Goal: Task Accomplishment & Management: Use online tool/utility

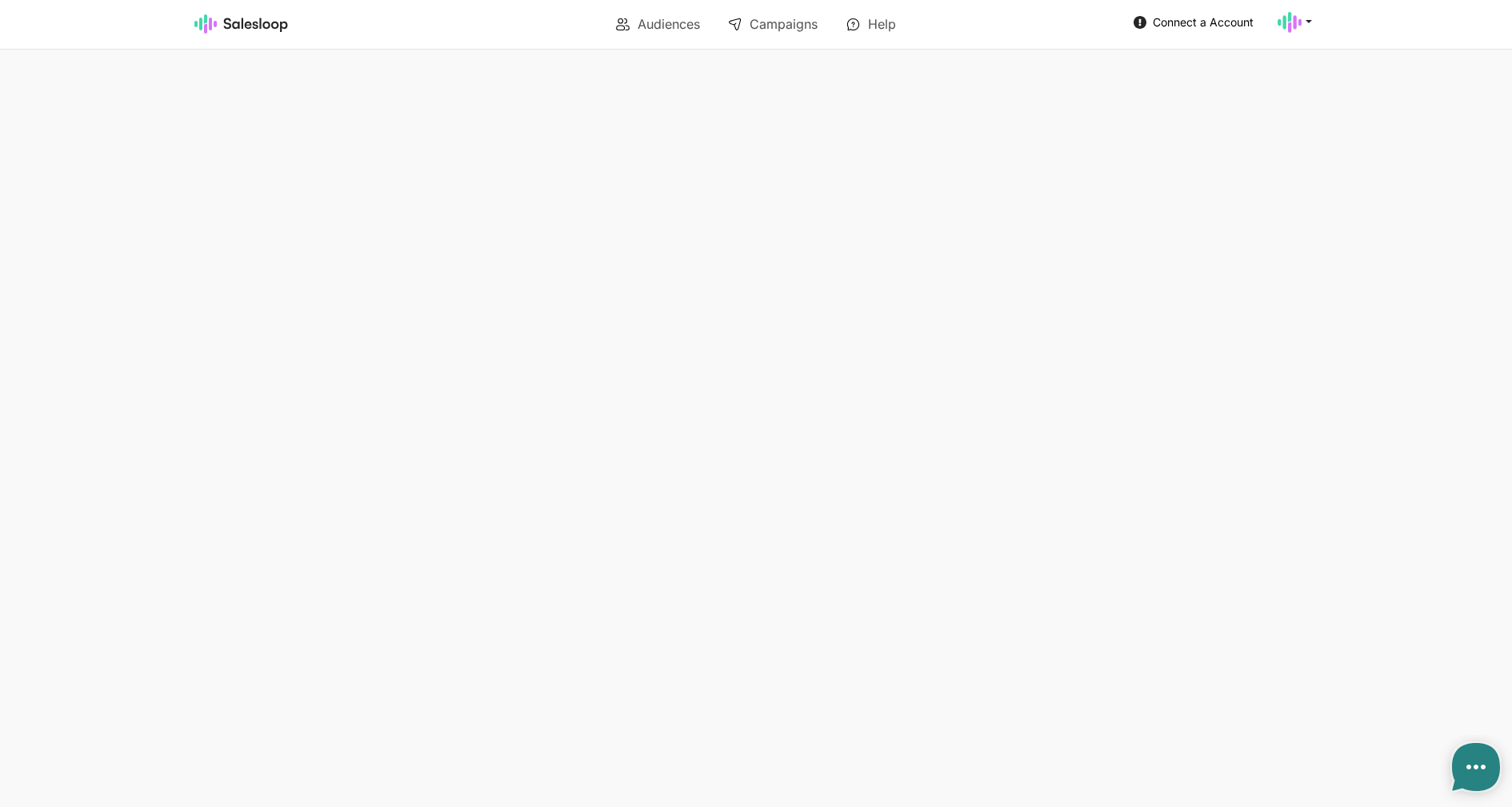
type textarea "x"
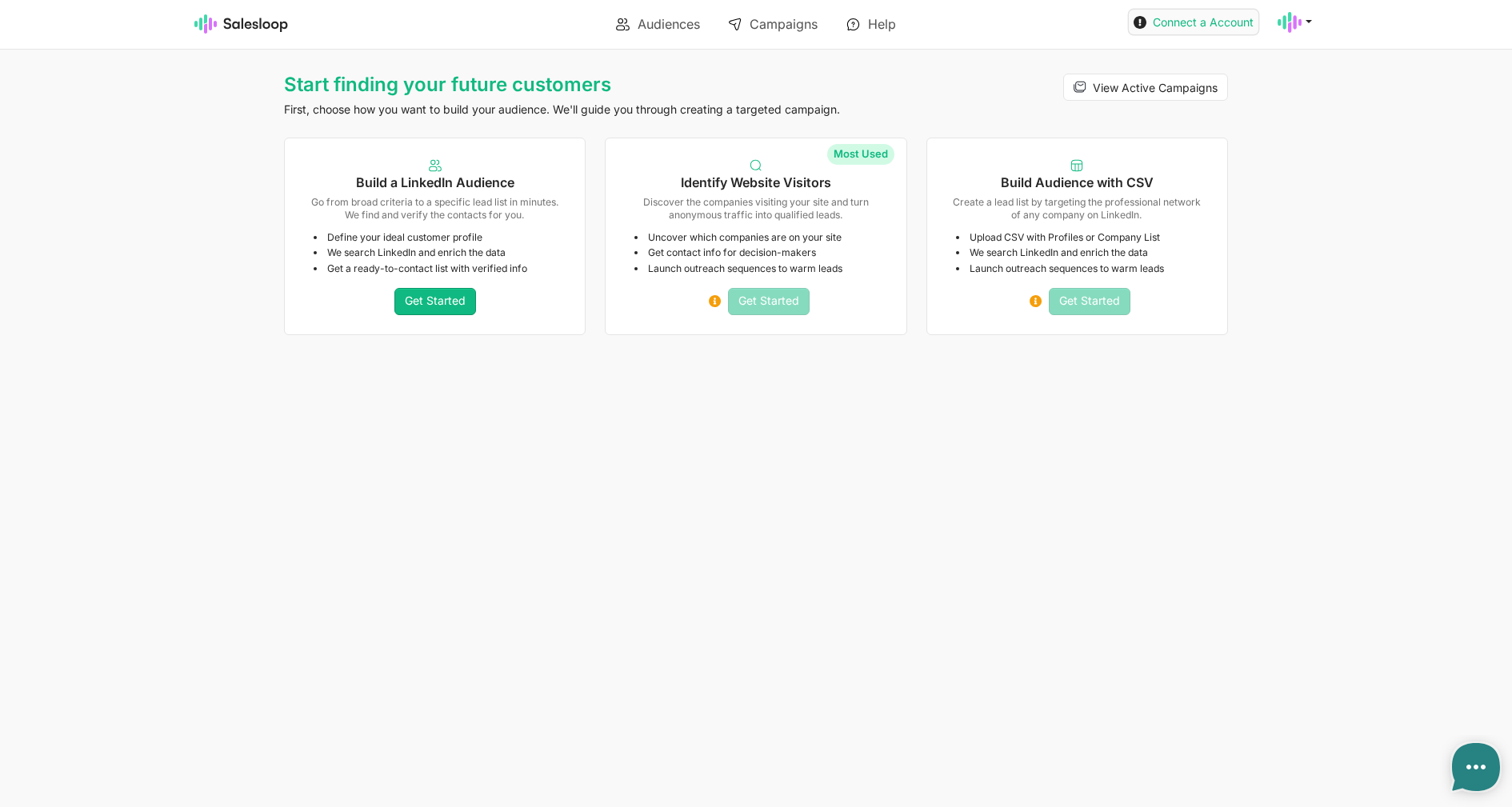
click at [1204, 23] on span "Connect a Account" at bounding box center [1203, 22] width 101 height 13
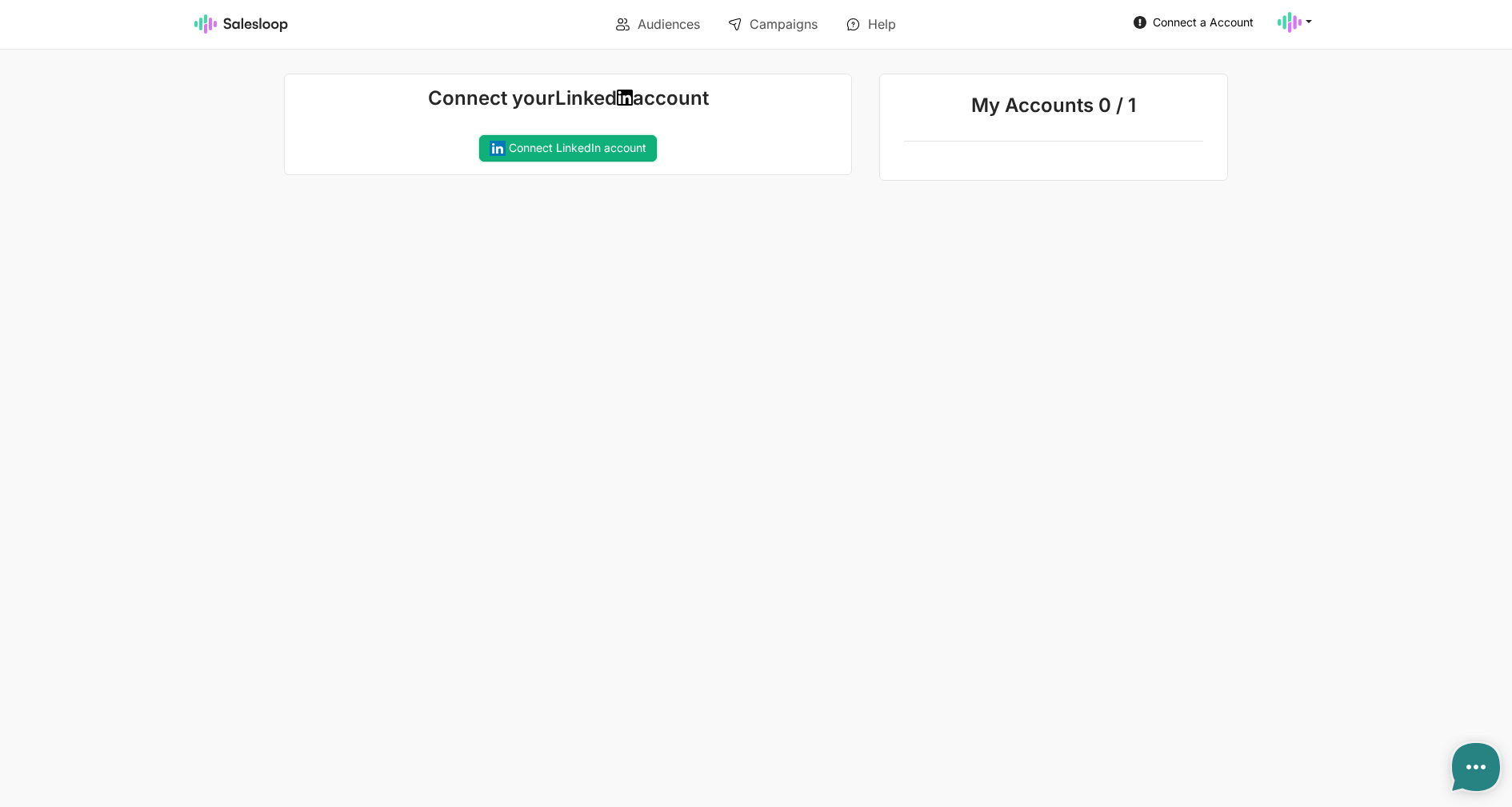
click at [579, 152] on link "Connect LinkedIn account" at bounding box center [568, 148] width 178 height 27
type textarea "x"
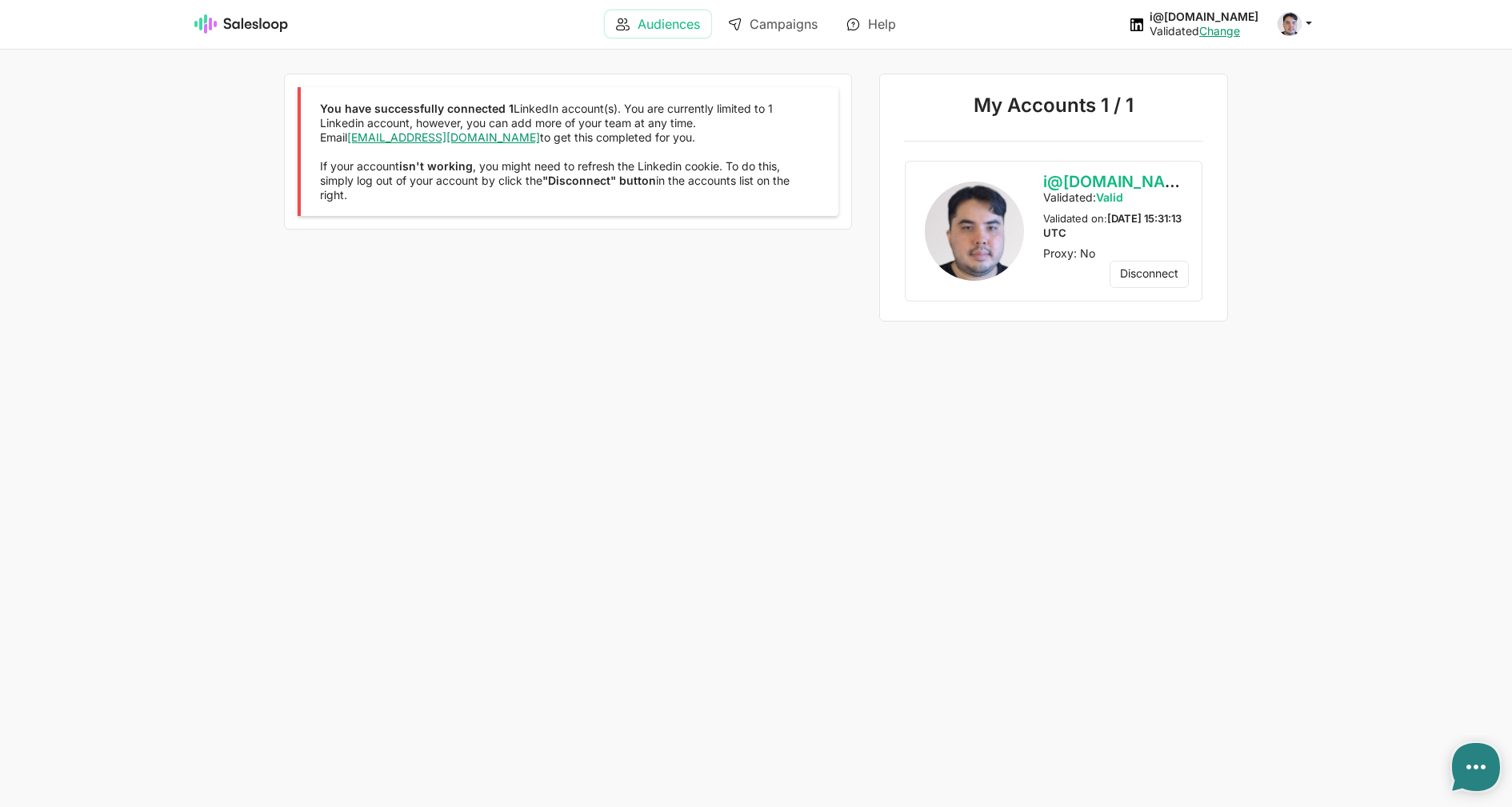
click at [643, 25] on link "Audiences" at bounding box center [658, 24] width 106 height 27
type textarea "x"
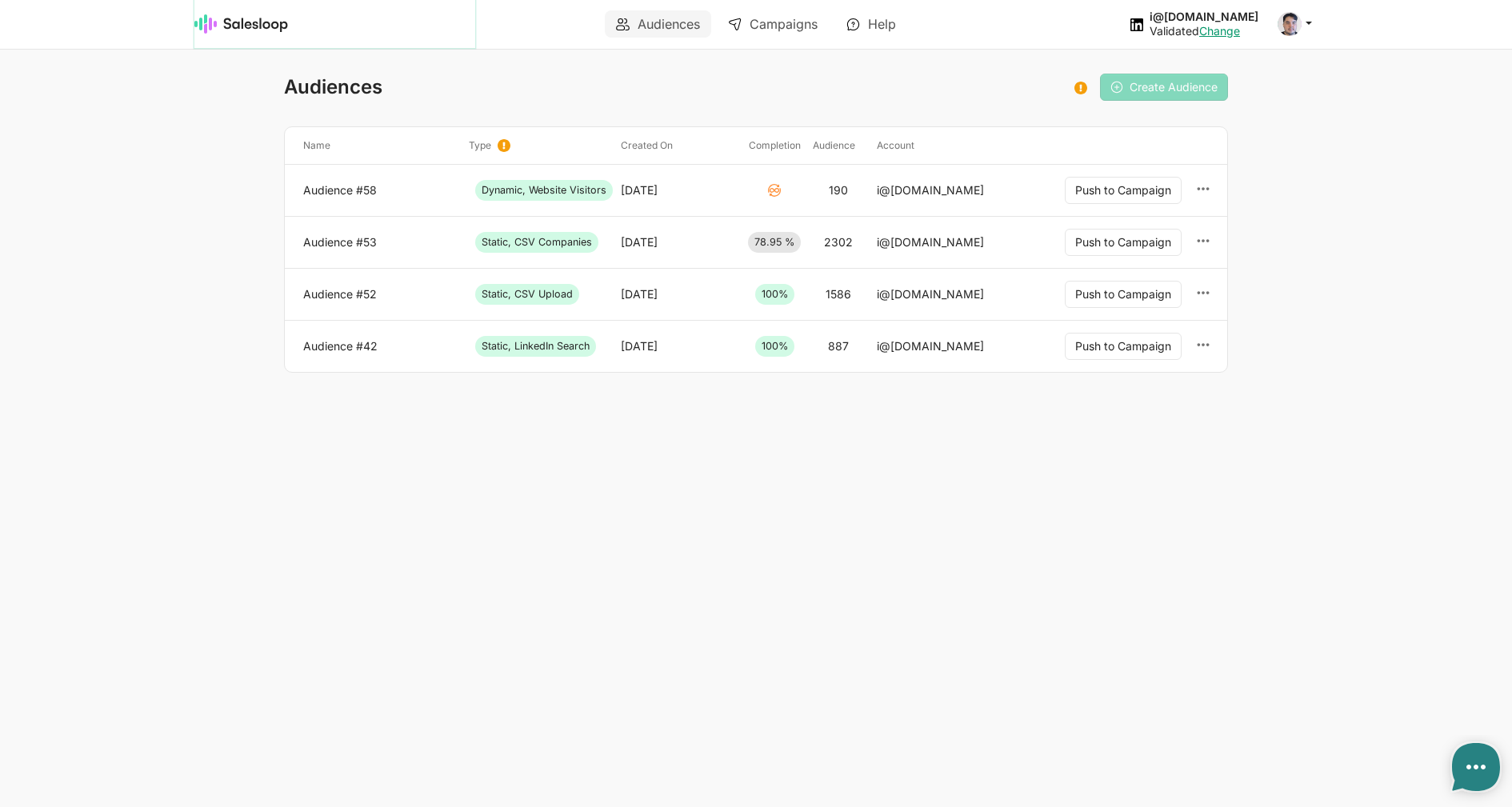
click at [233, 22] on img at bounding box center [241, 23] width 94 height 19
type textarea "x"
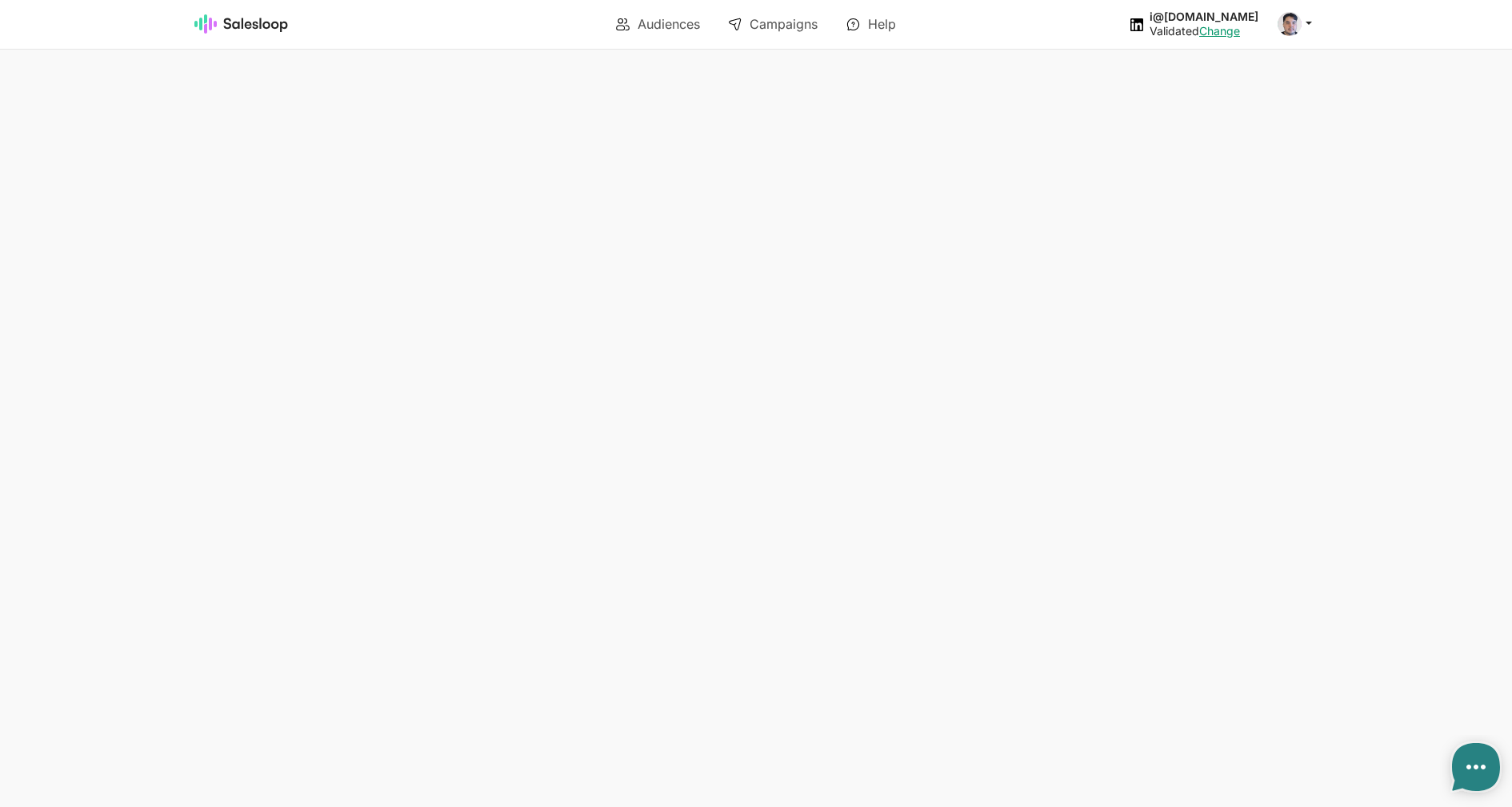
type textarea "x"
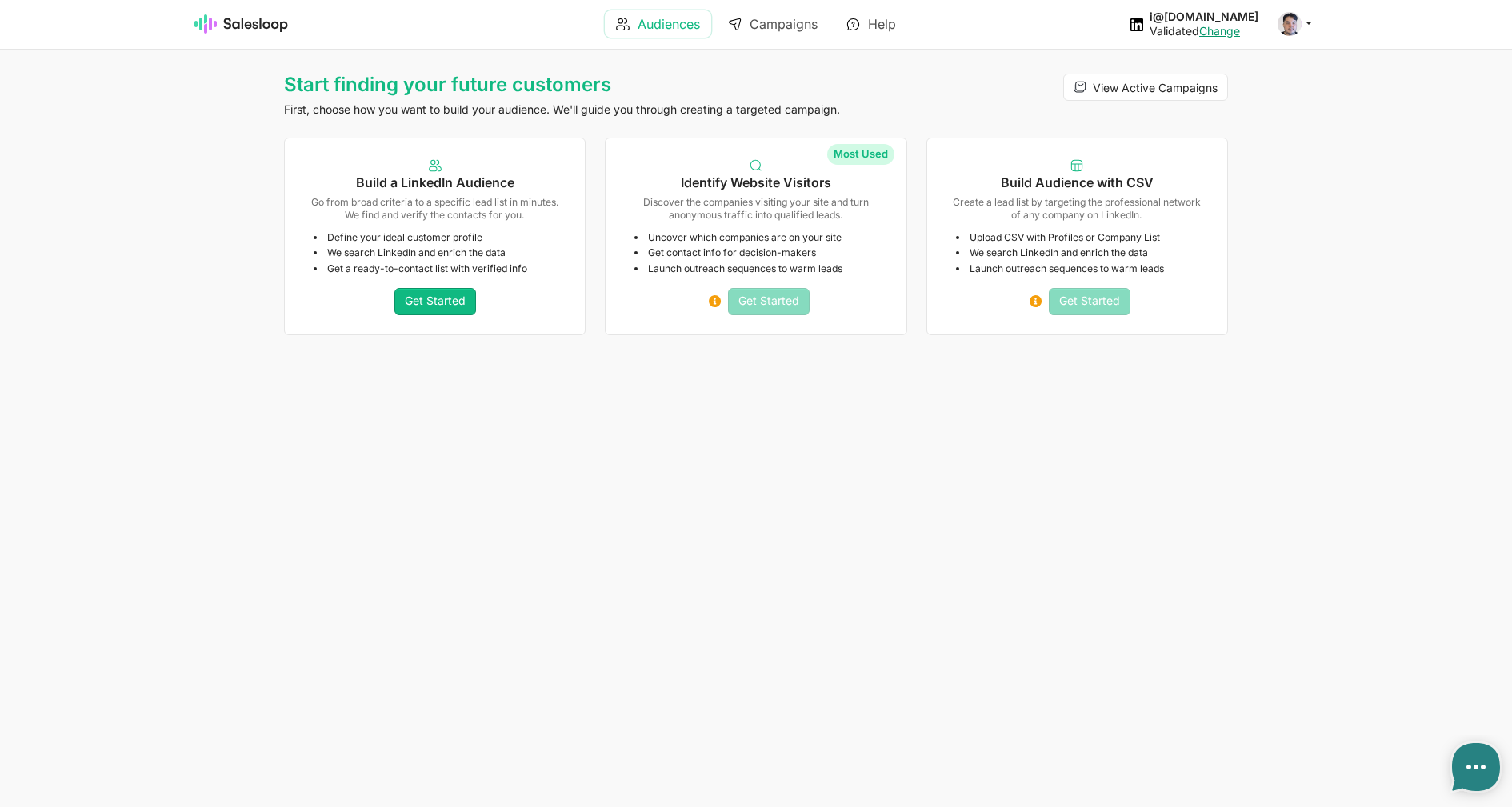
click at [672, 30] on link "Audiences" at bounding box center [658, 24] width 106 height 27
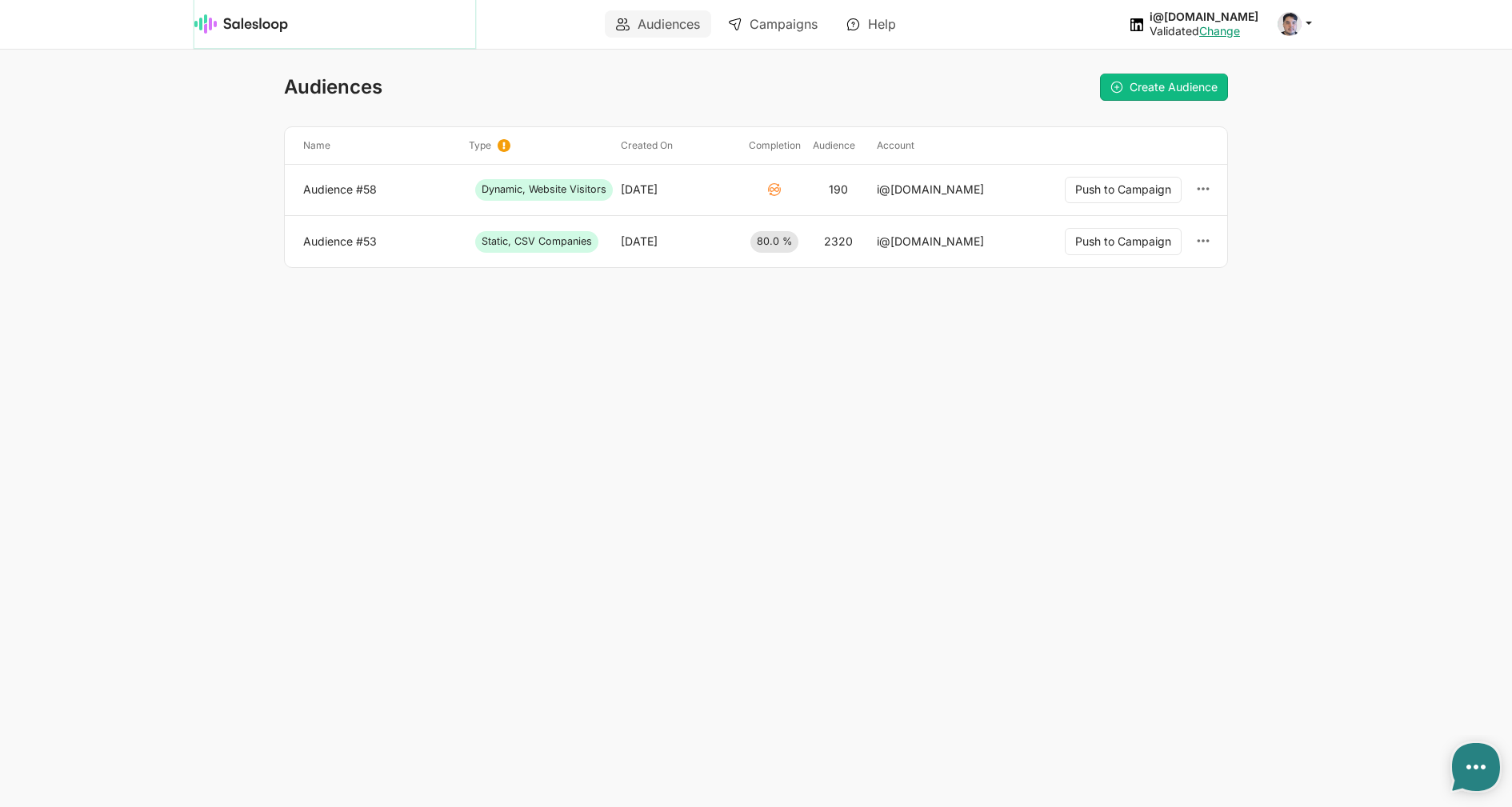
click at [255, 27] on img at bounding box center [241, 23] width 94 height 19
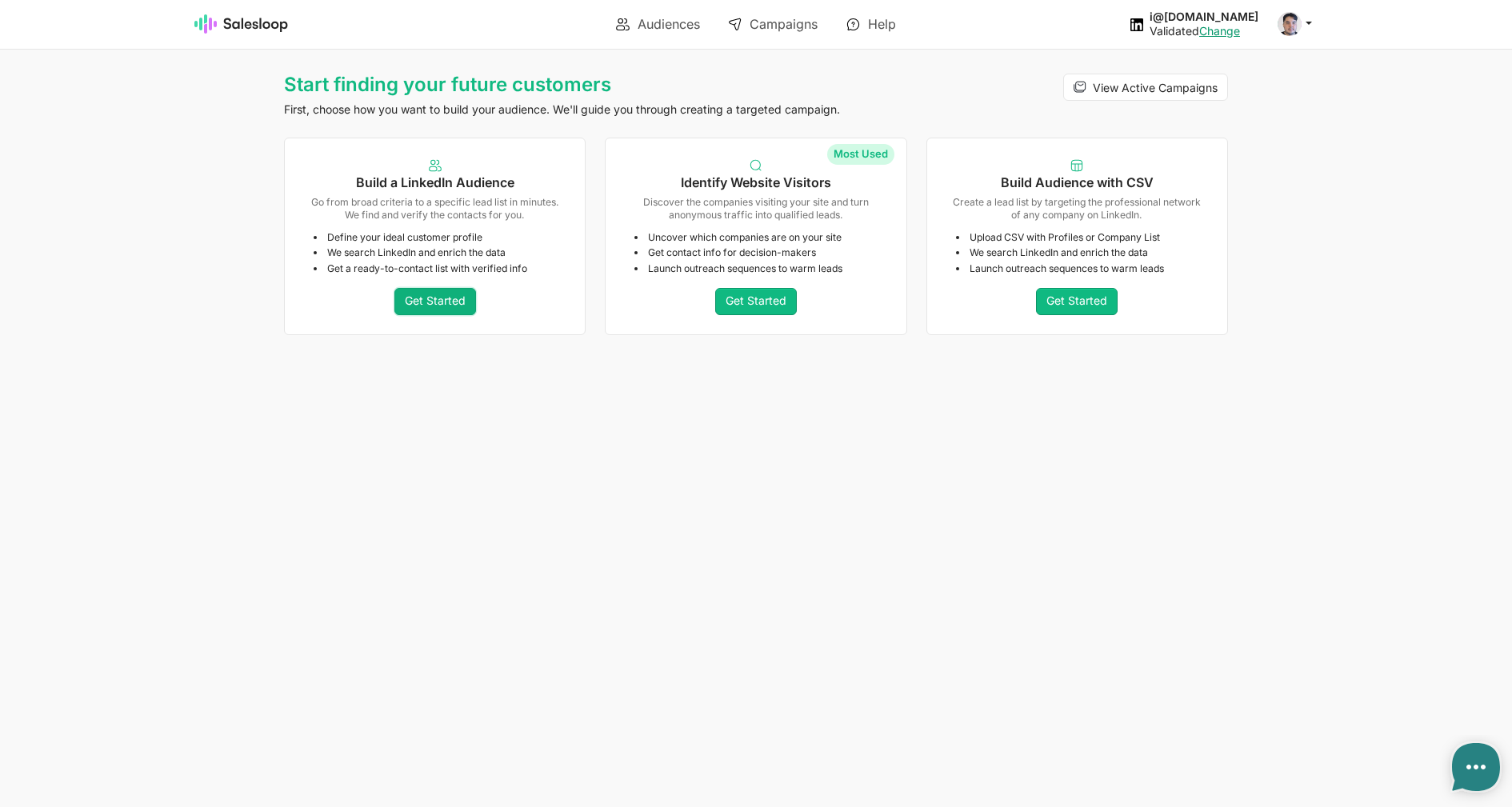
click at [451, 302] on link "Get Started" at bounding box center [435, 301] width 82 height 27
type textarea "x"
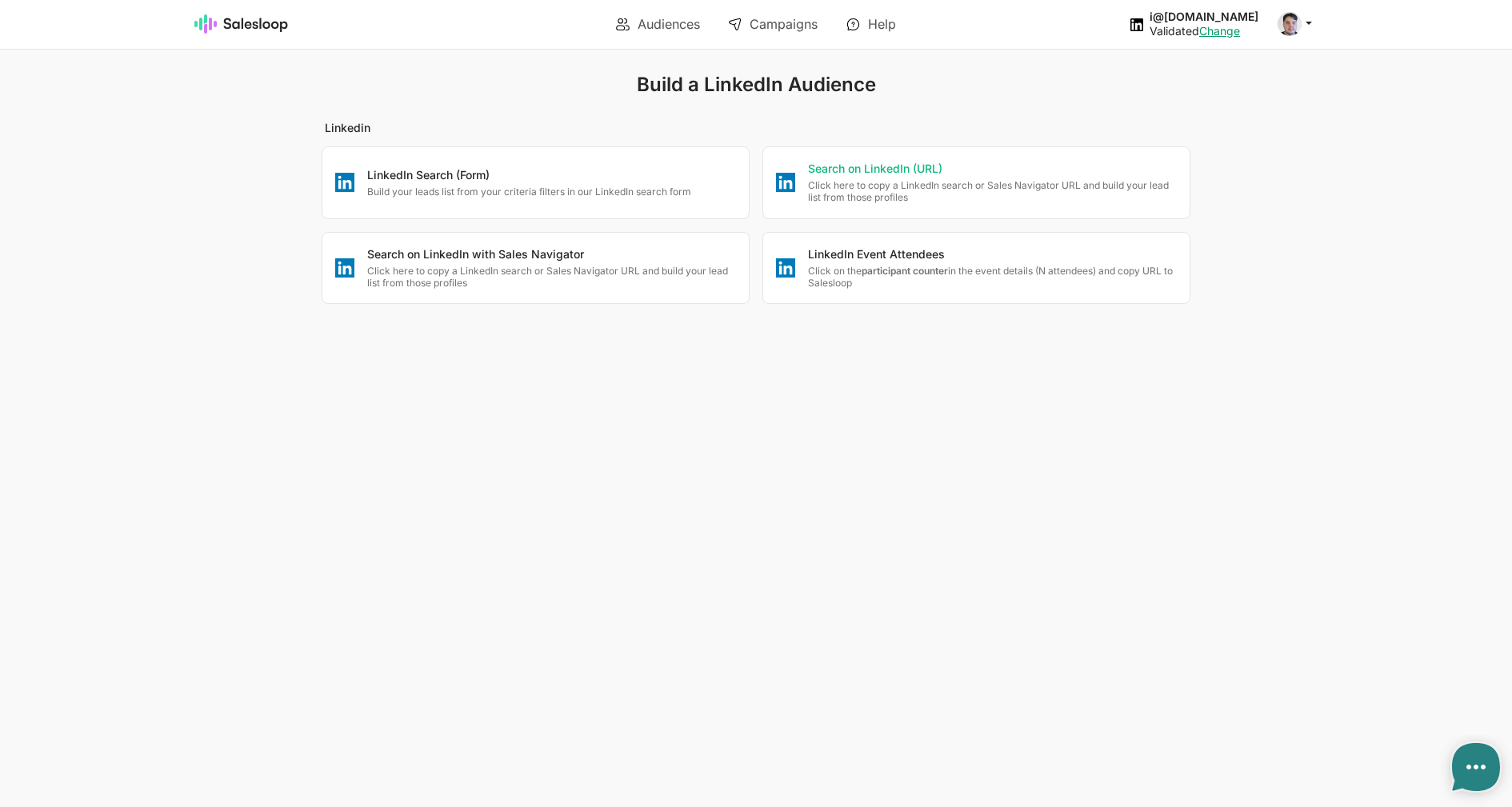
click at [862, 181] on p "Click here to copy a LinkedIn search or Sales Navigator URL and build your lead…" at bounding box center [992, 191] width 369 height 25
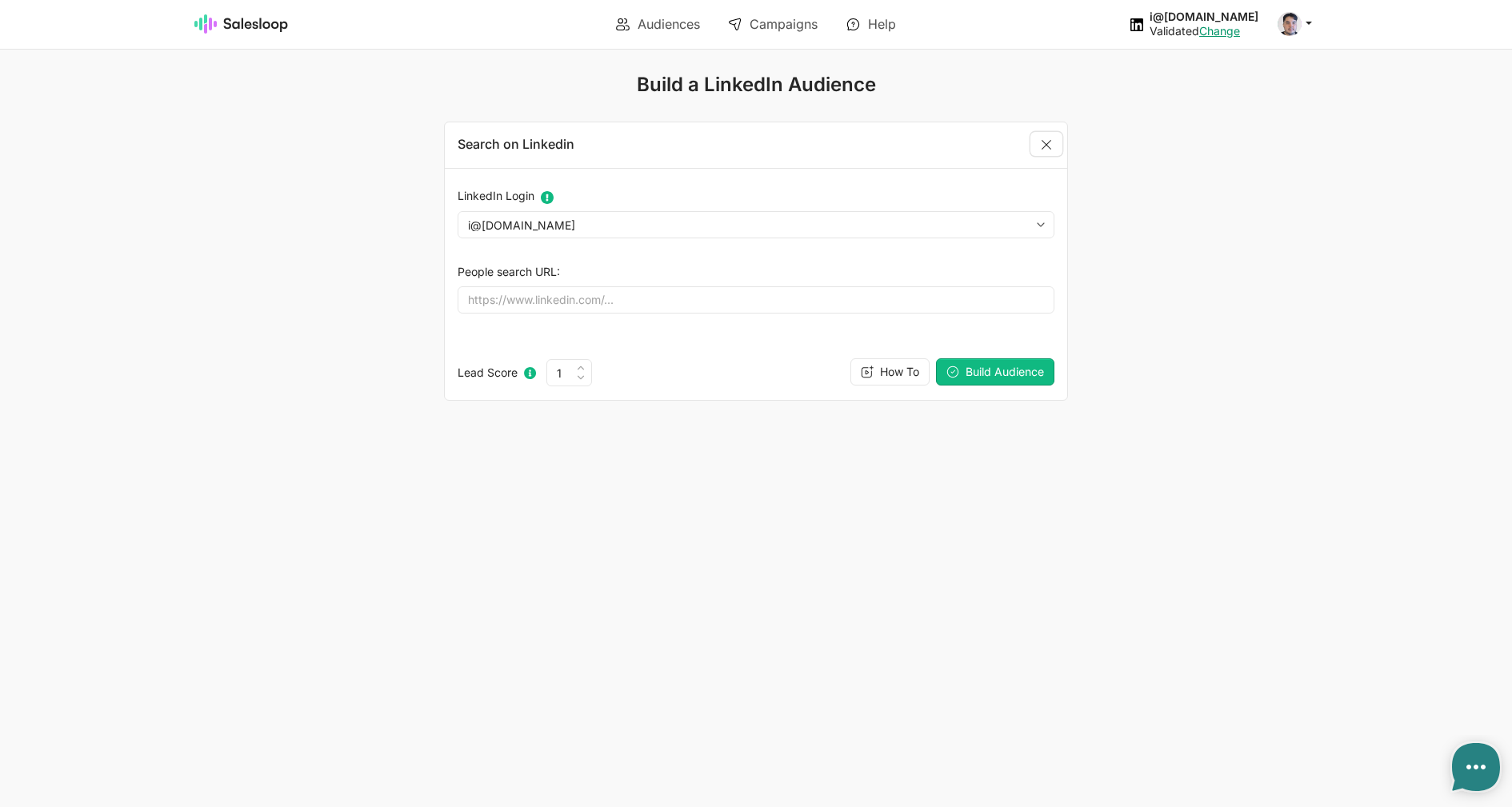
click at [1048, 142] on link "Close" at bounding box center [1046, 144] width 32 height 24
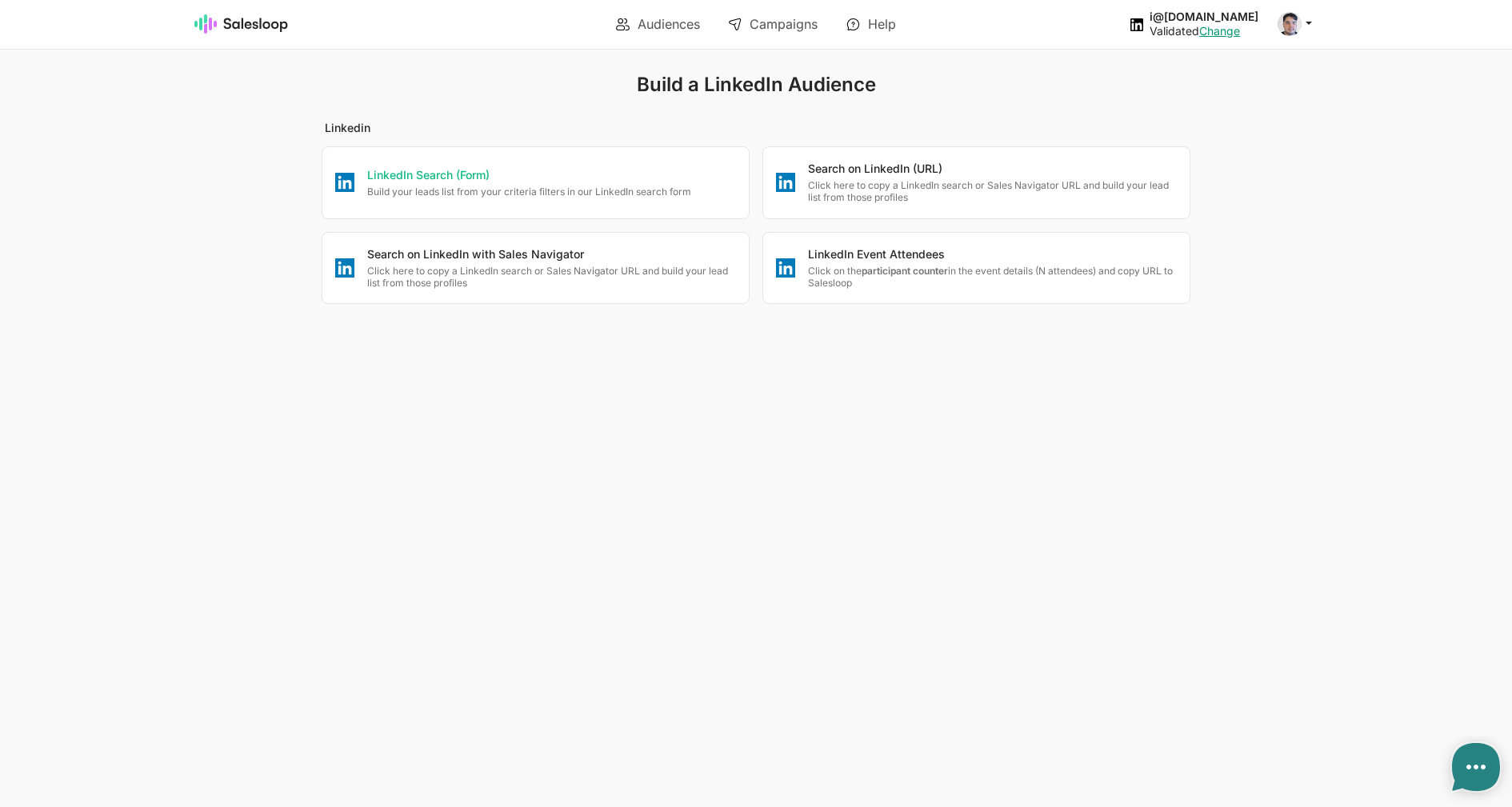
click at [420, 191] on p "Build your leads list from your criteria filters in our LinkedIn search form" at bounding box center [551, 191] width 369 height 12
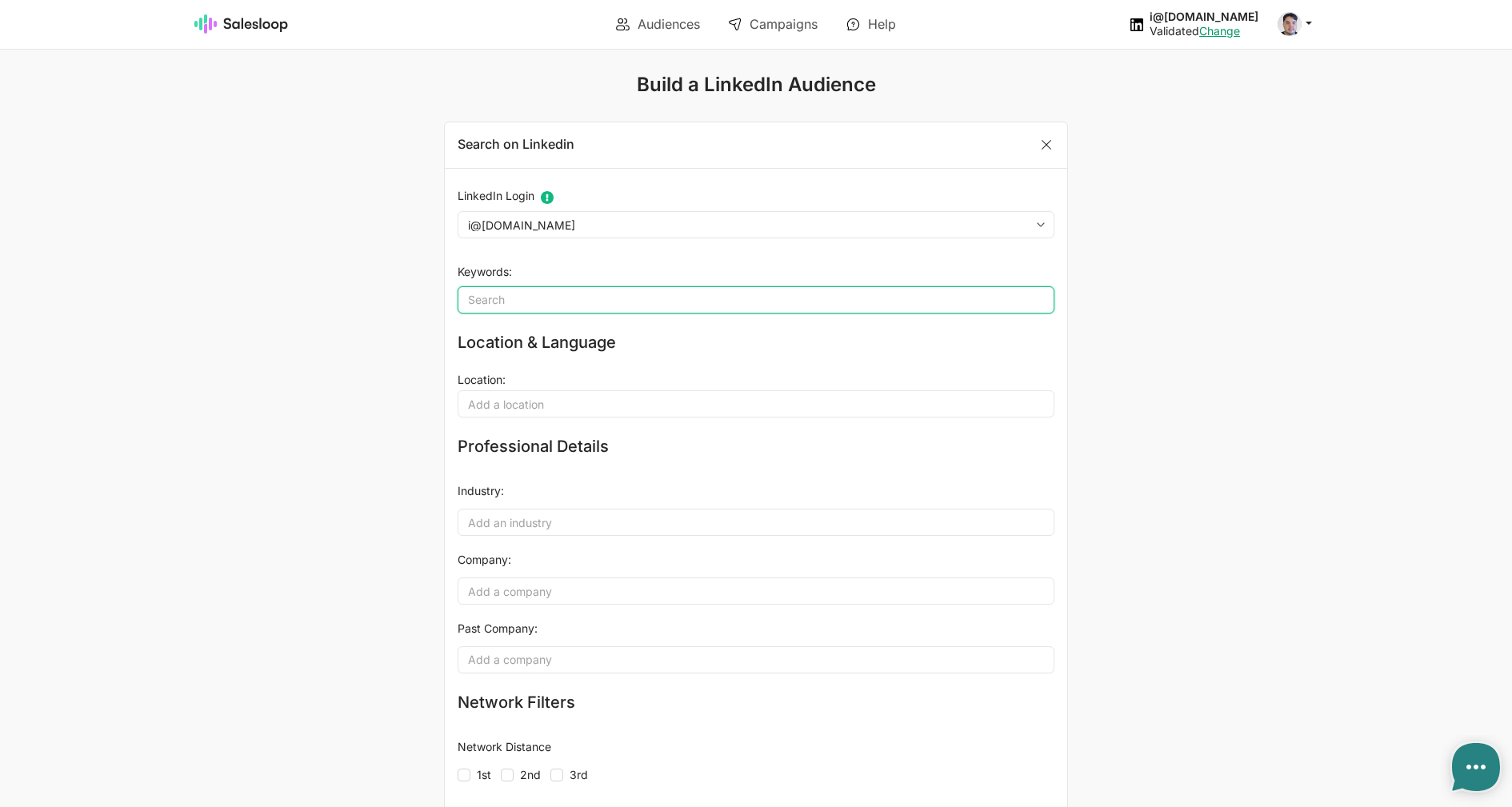
click at [557, 308] on input "Keywords" at bounding box center [756, 300] width 597 height 27
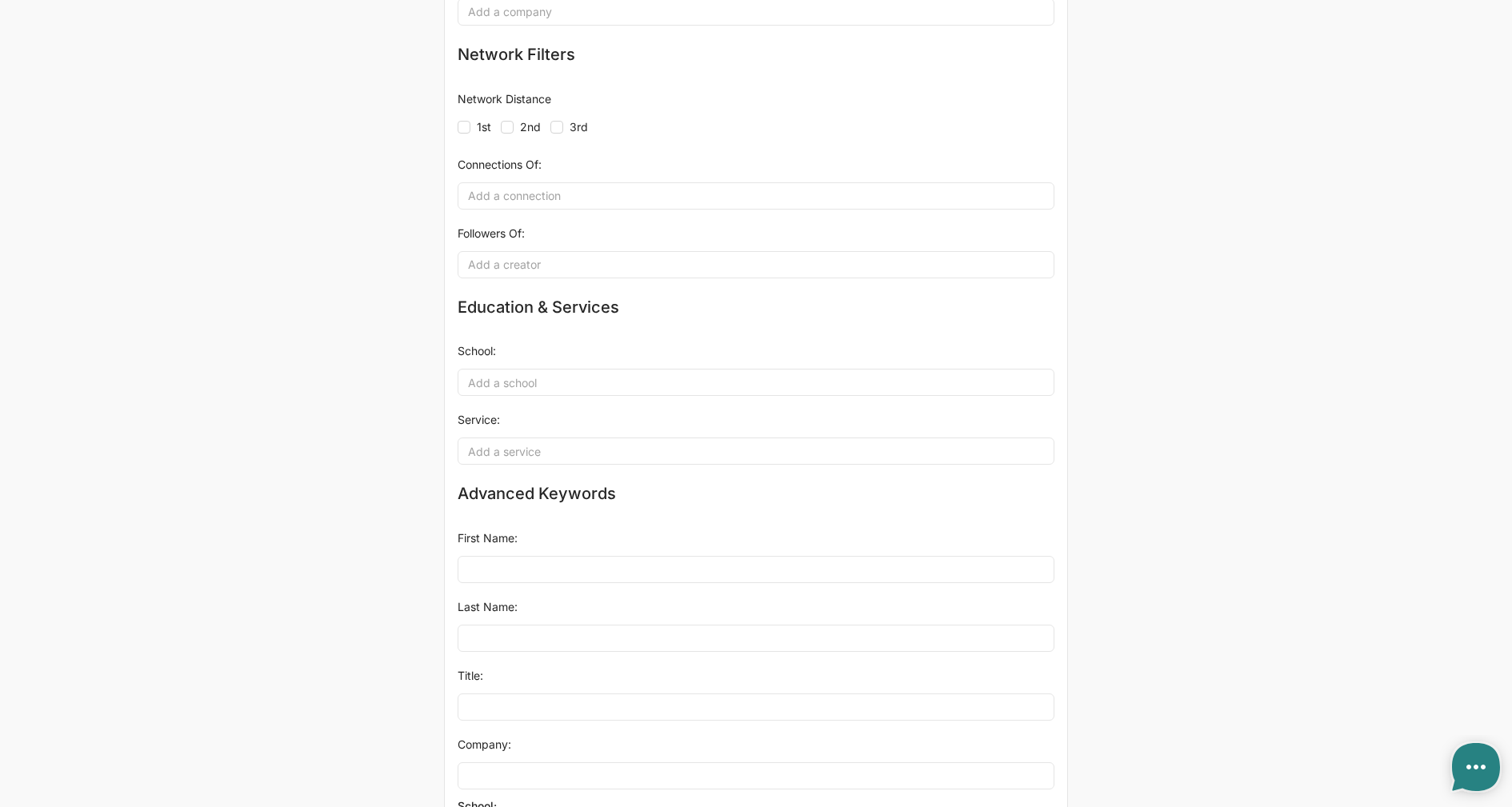
scroll to position [794, 0]
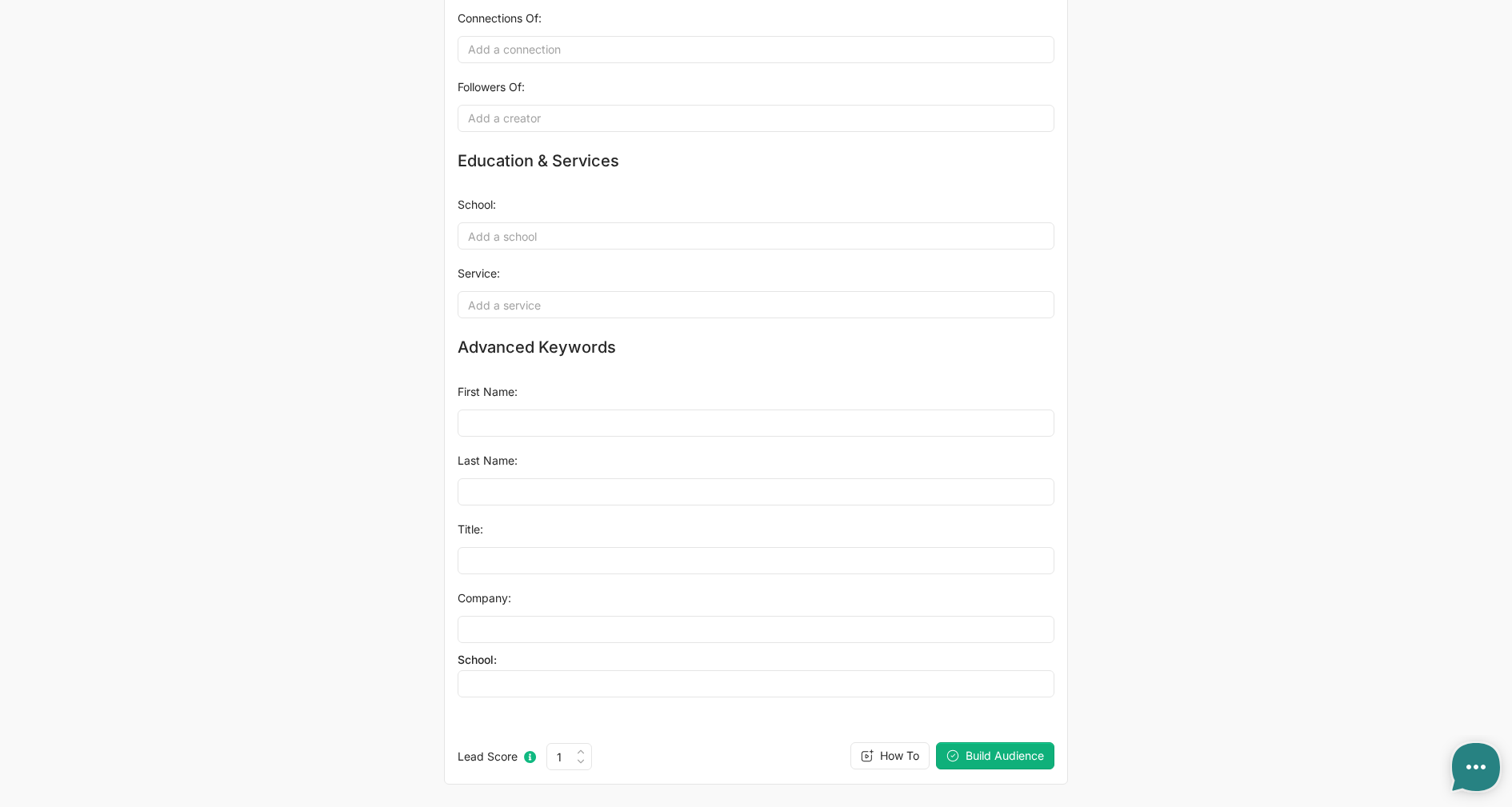
type input "css"
click at [997, 758] on span "Build Audience" at bounding box center [1004, 755] width 78 height 13
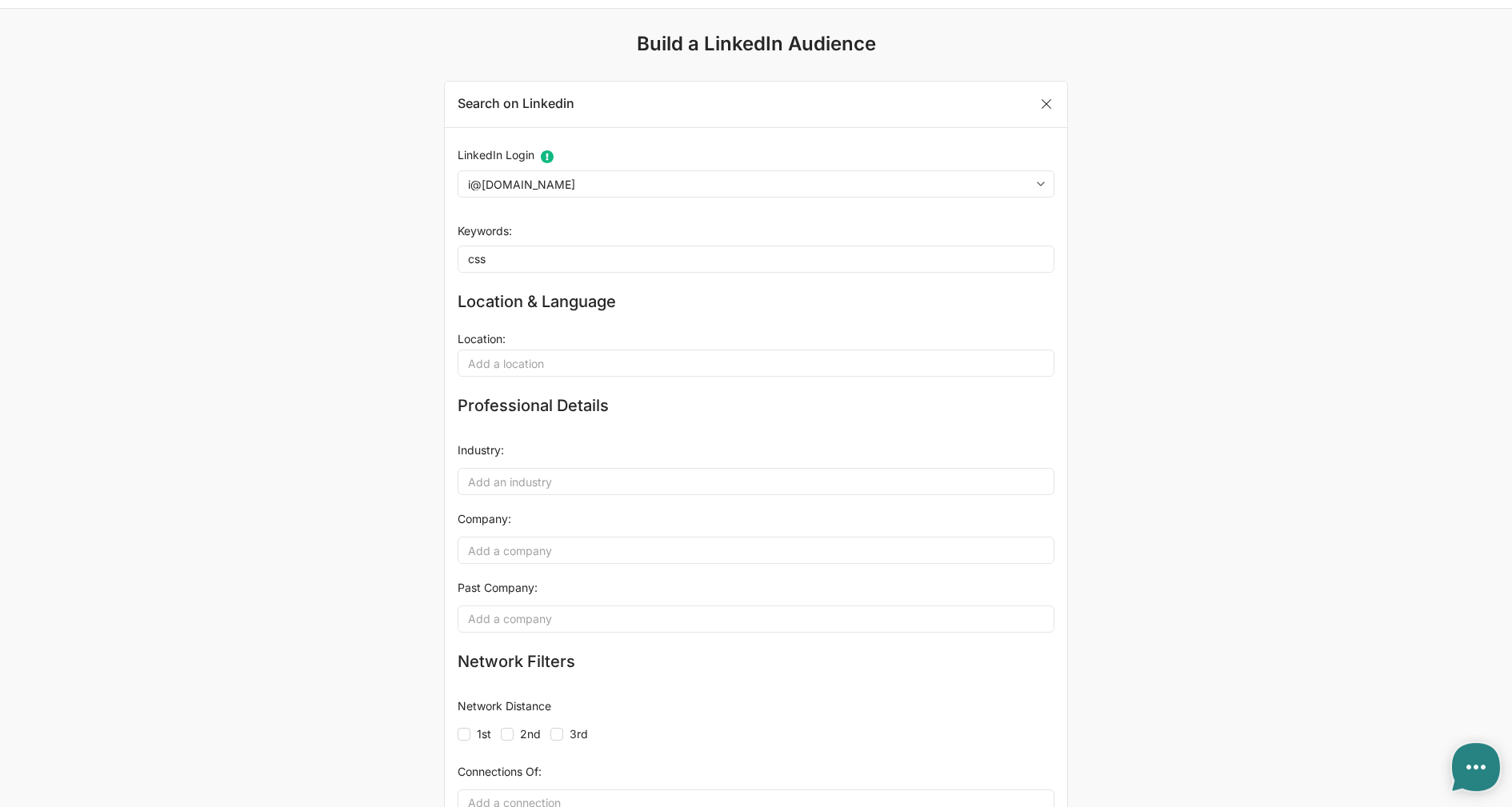
scroll to position [0, 0]
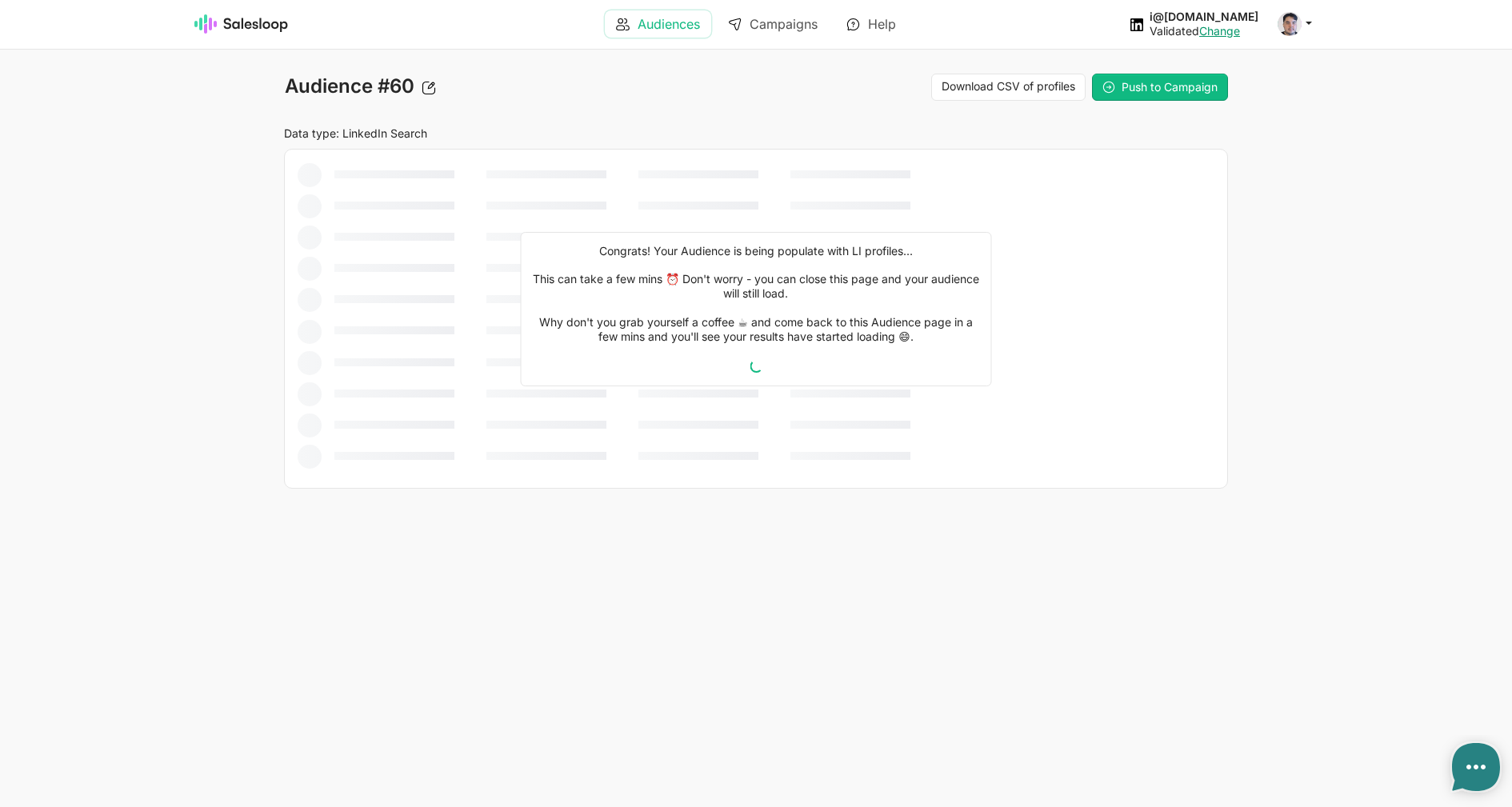
click at [640, 31] on link "Audiences" at bounding box center [658, 24] width 106 height 27
type textarea "x"
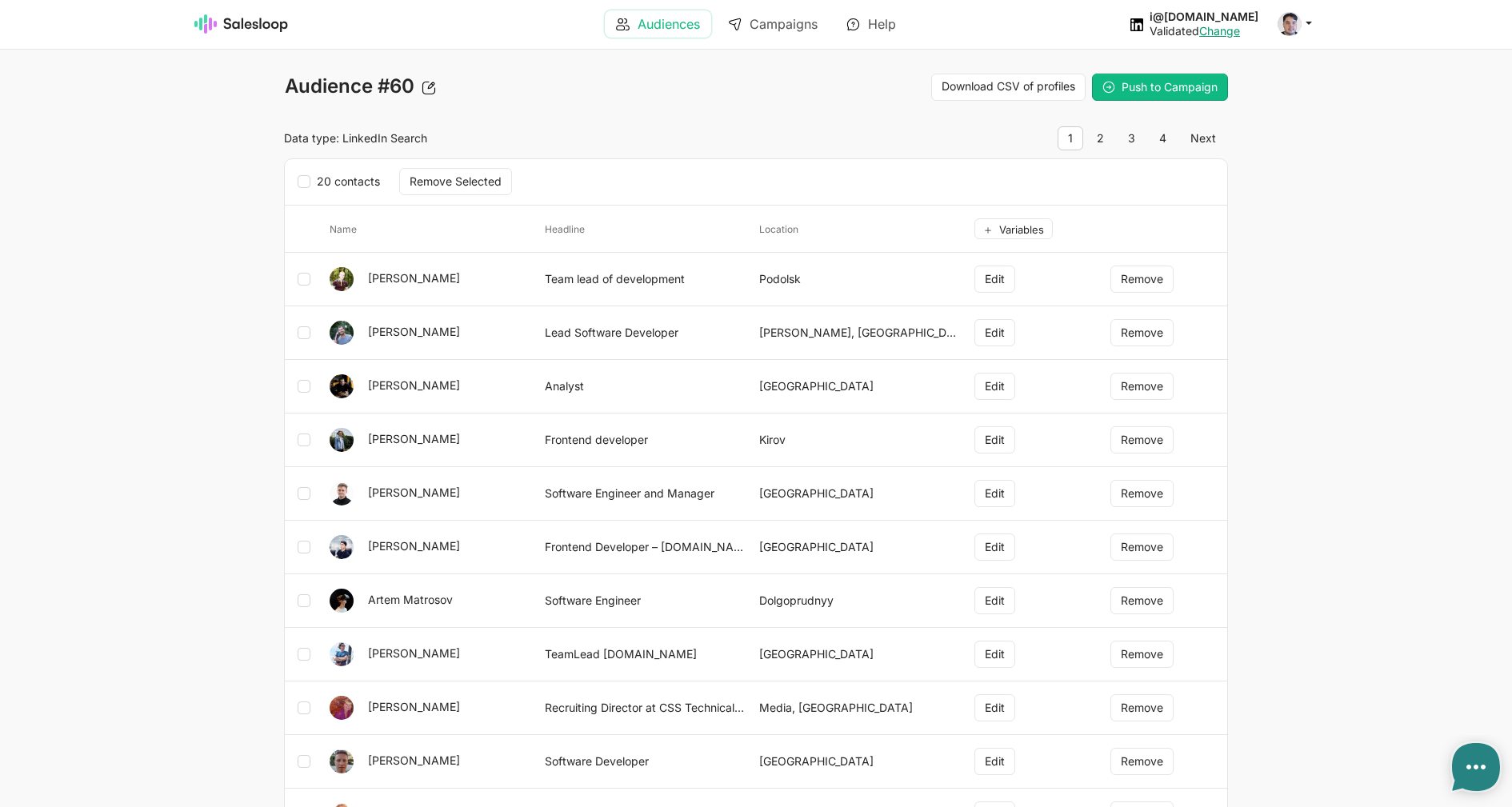
click at [646, 30] on link "Audiences" at bounding box center [658, 24] width 106 height 27
type textarea "x"
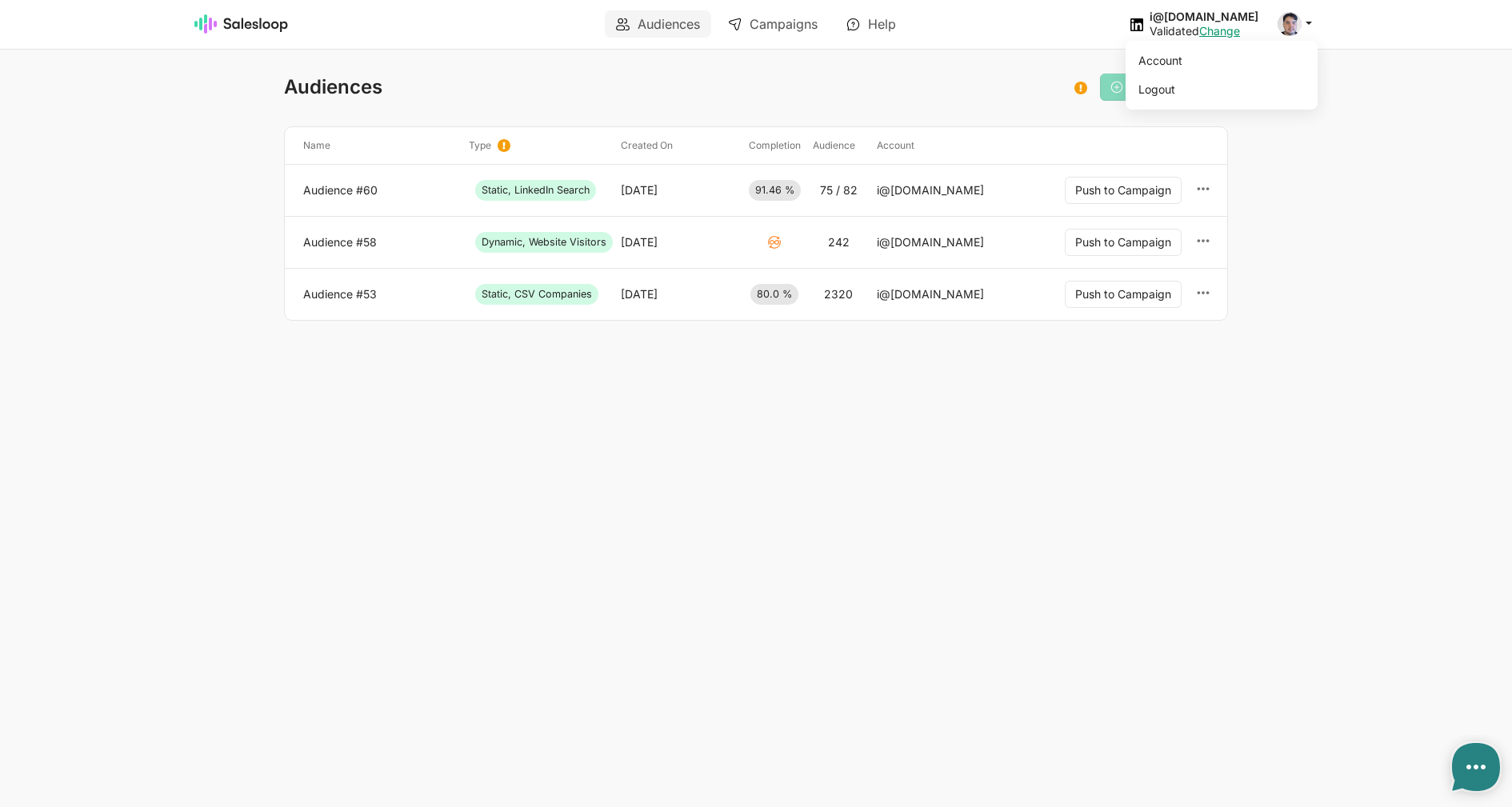
click at [1311, 27] on icon at bounding box center [1309, 22] width 14 height 14
click at [1226, 64] on link "Account" at bounding box center [1218, 60] width 173 height 27
type textarea "x"
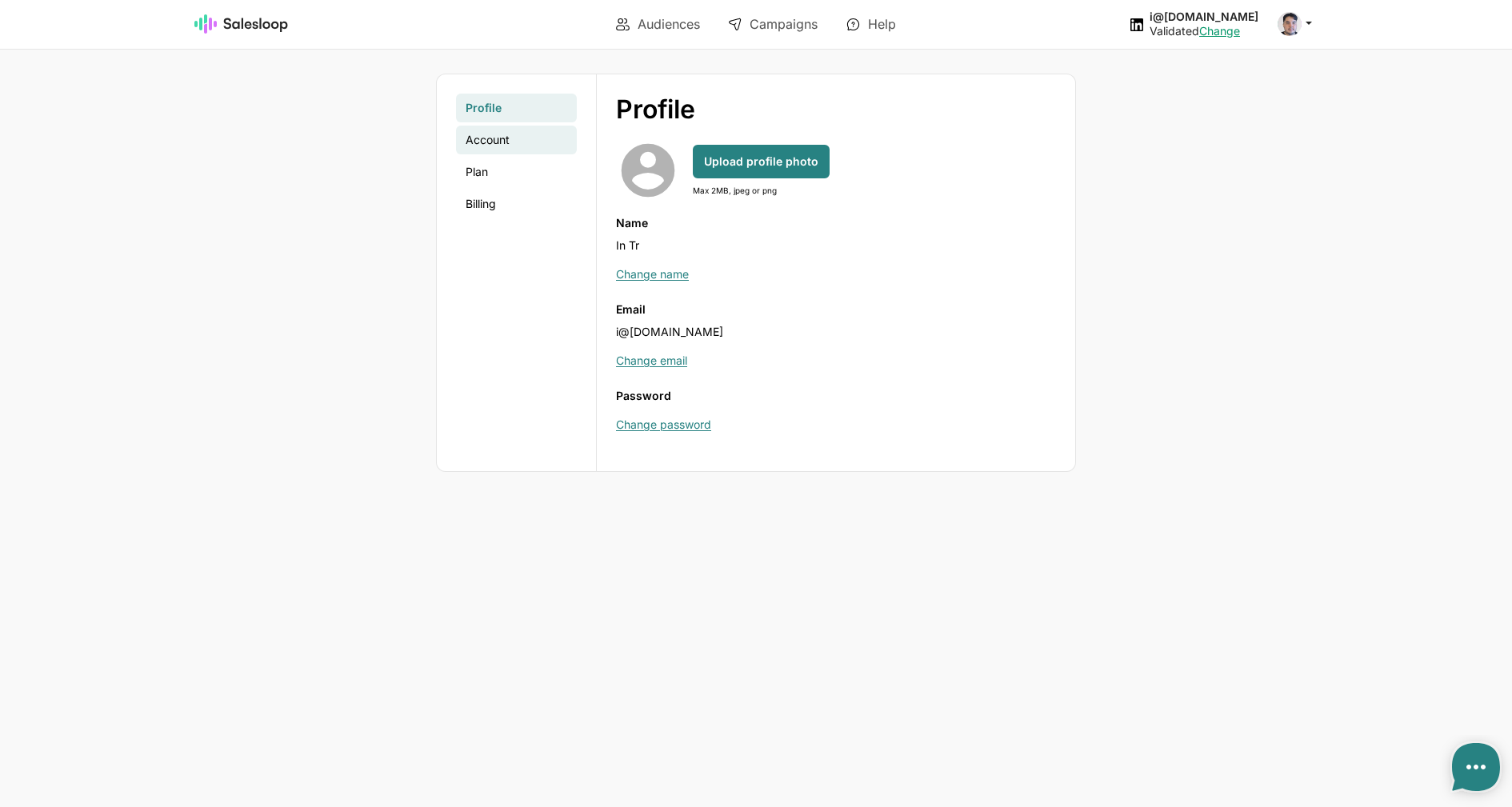
click at [493, 141] on link "Account" at bounding box center [516, 140] width 120 height 29
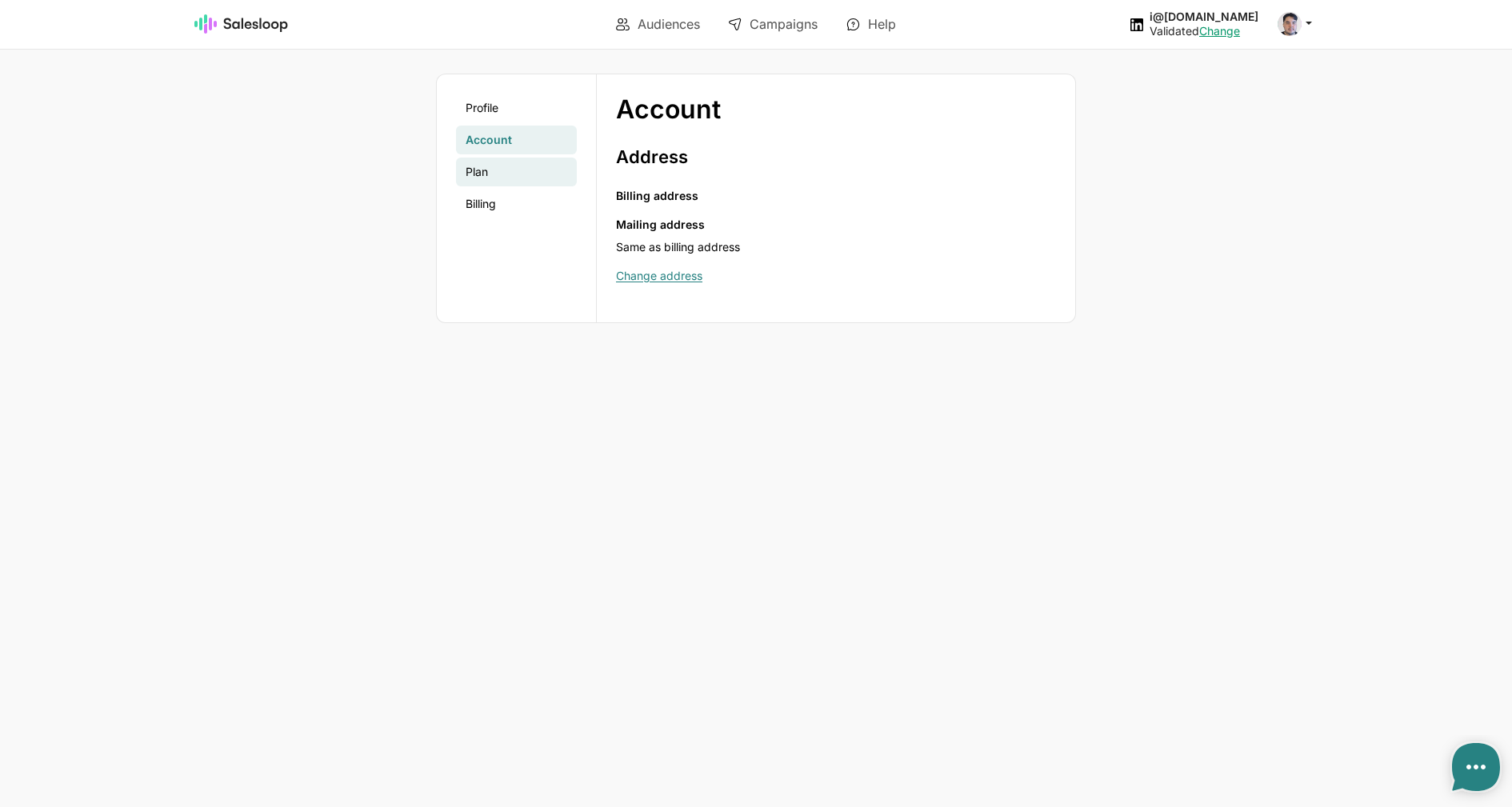
click at [483, 177] on link "Plan" at bounding box center [516, 172] width 120 height 29
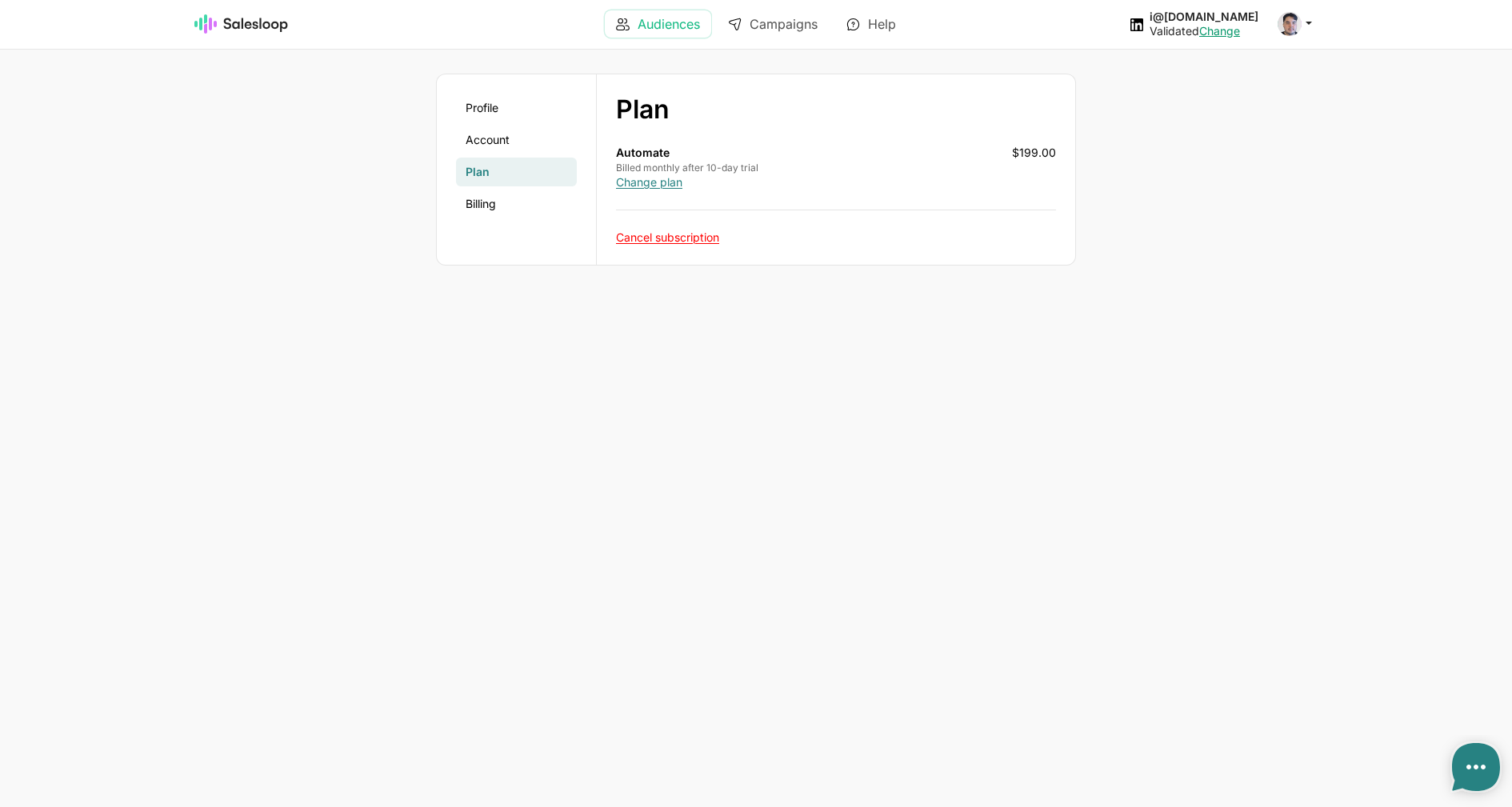
click at [650, 11] on link "Audiences" at bounding box center [658, 24] width 106 height 27
type textarea "x"
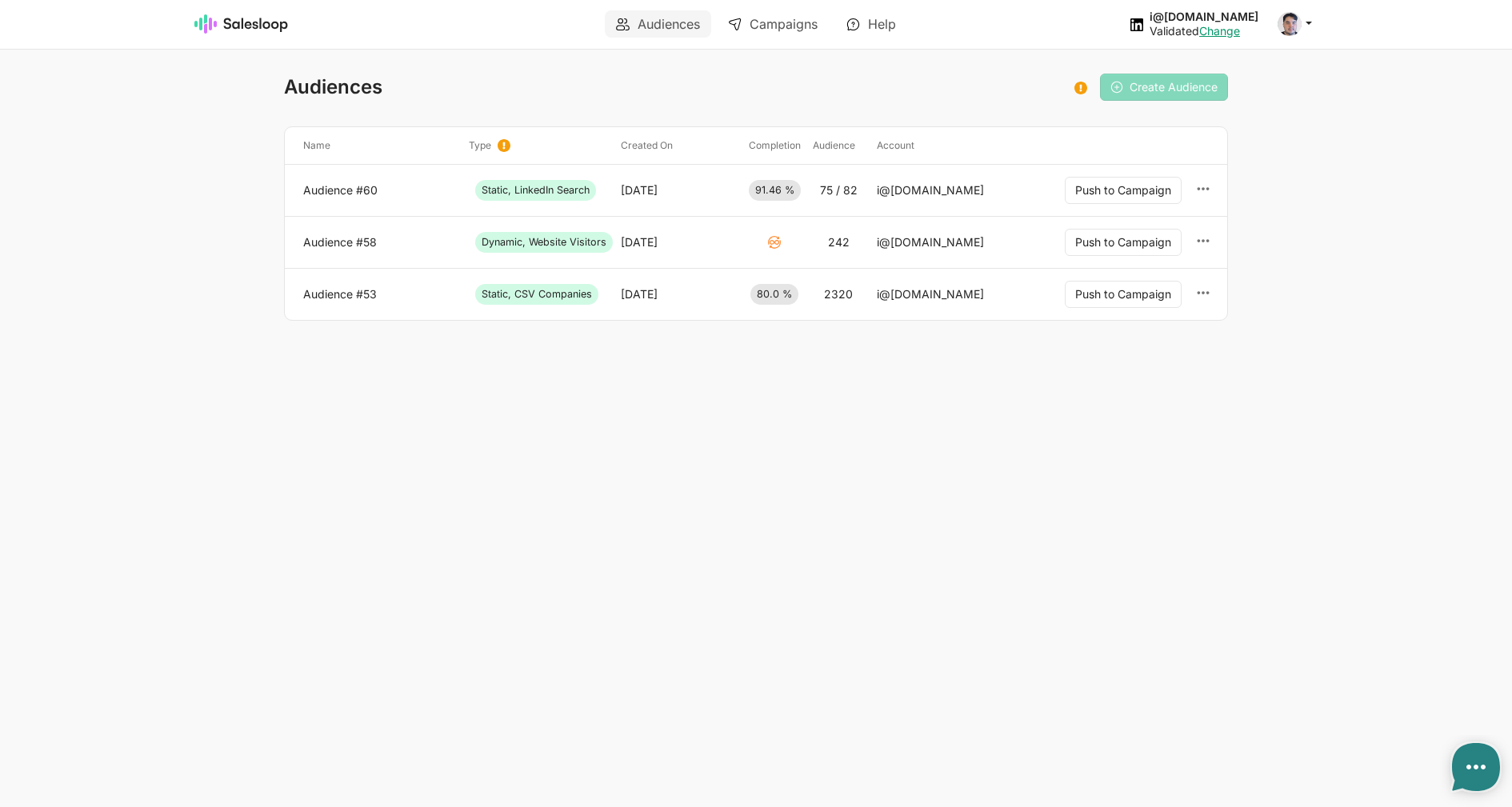
type textarea "x"
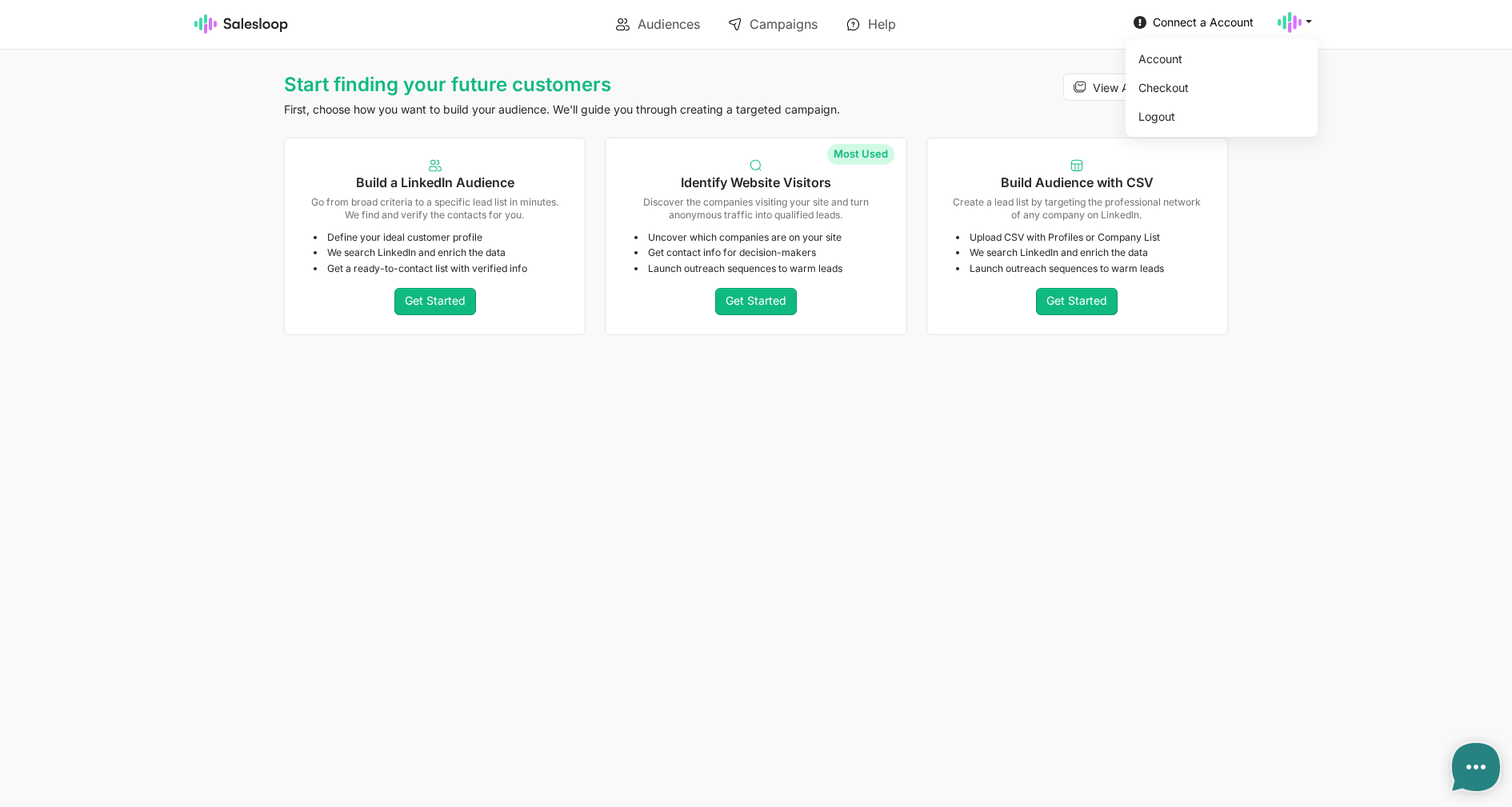
click at [1281, 25] on icon at bounding box center [1289, 22] width 24 height 24
click at [1244, 62] on link "Account" at bounding box center [1218, 59] width 173 height 27
type textarea "x"
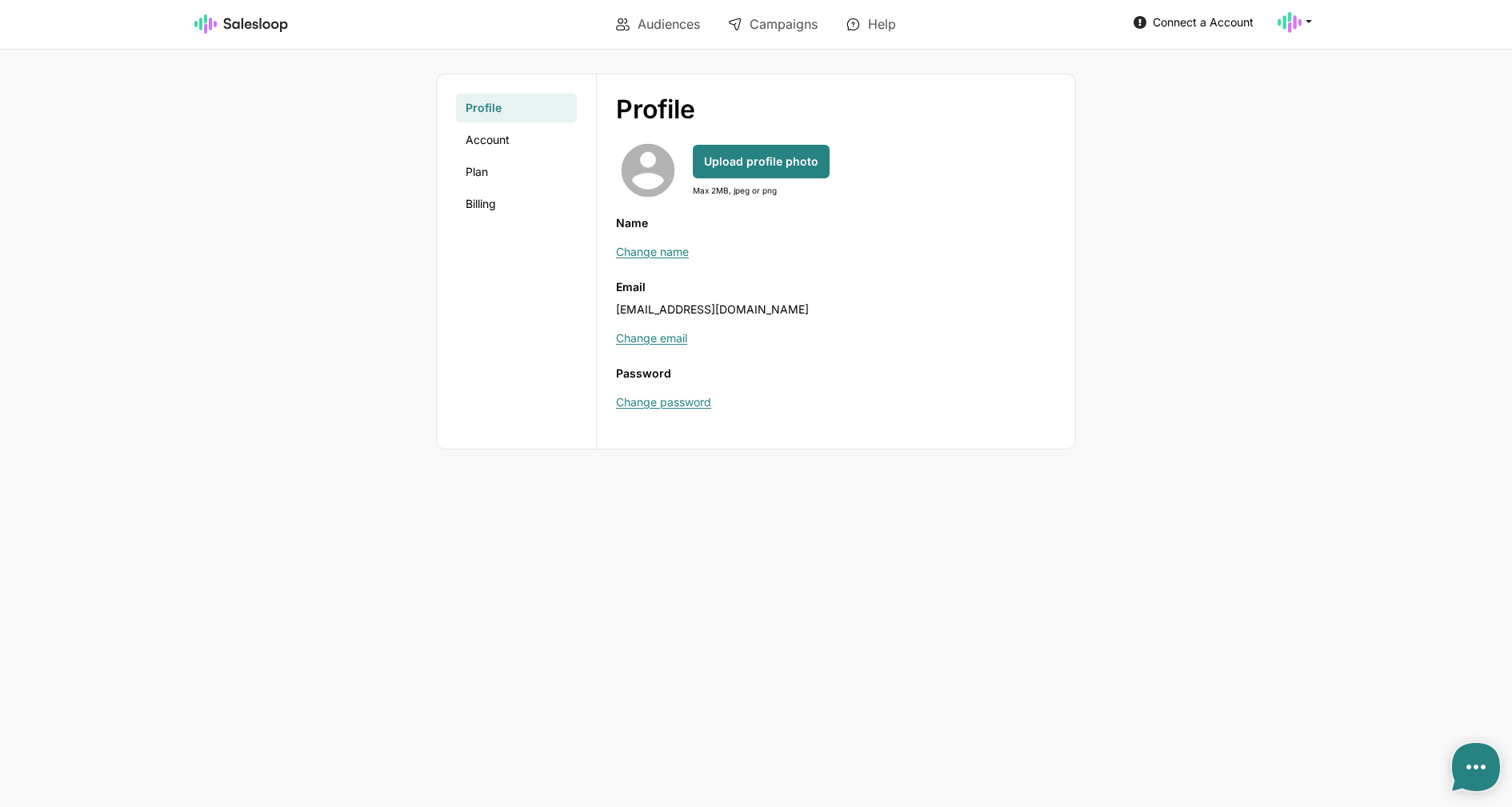
click at [686, 309] on span "inomn@yandex.ru" at bounding box center [712, 308] width 192 height 13
click at [686, 308] on span "inomn@yandex.ru" at bounding box center [712, 308] width 192 height 13
copy label "Email"
click at [1294, 28] on use at bounding box center [1289, 22] width 24 height 21
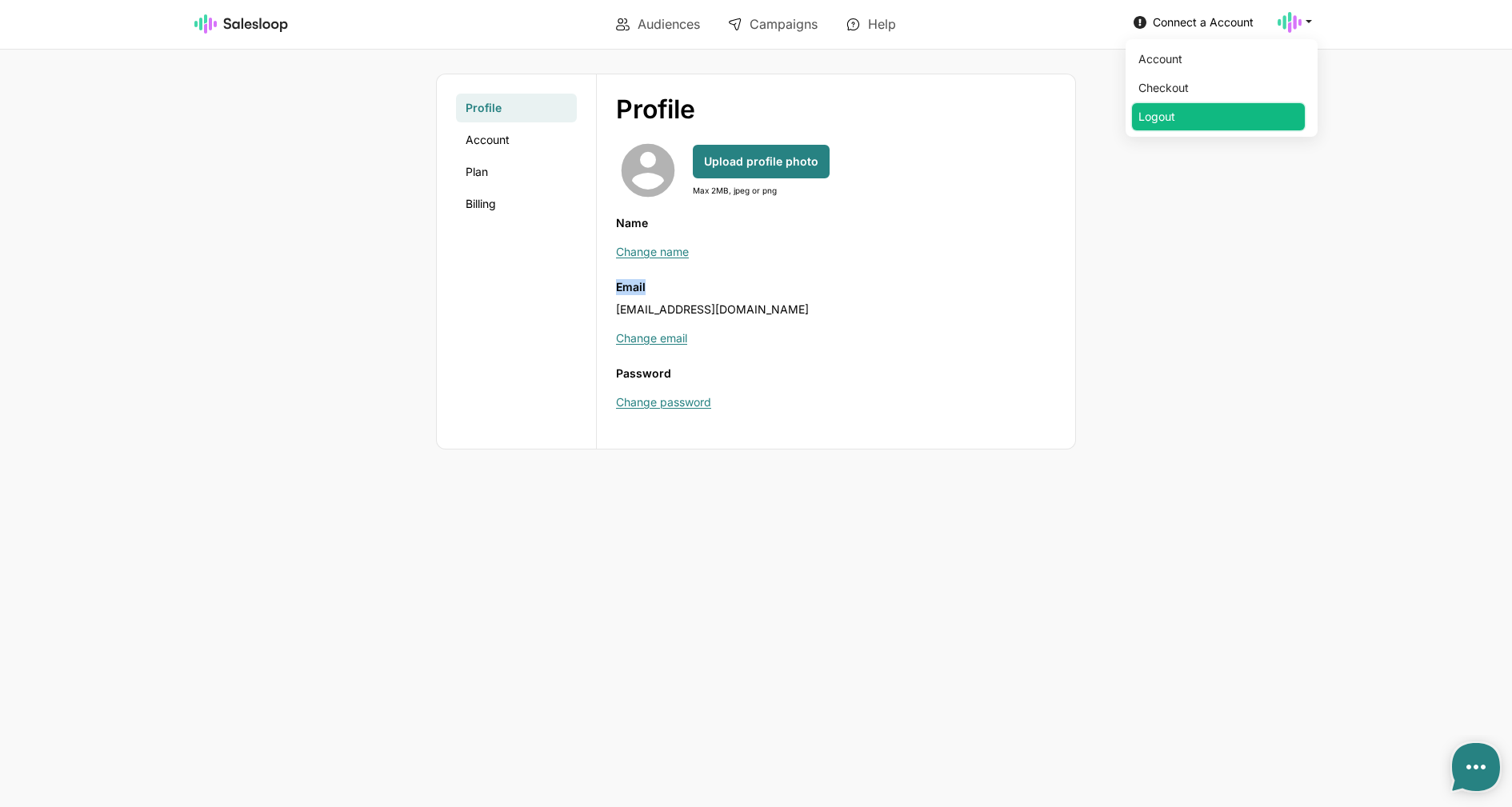
click at [1235, 109] on link "Logout" at bounding box center [1218, 117] width 173 height 27
type textarea "x"
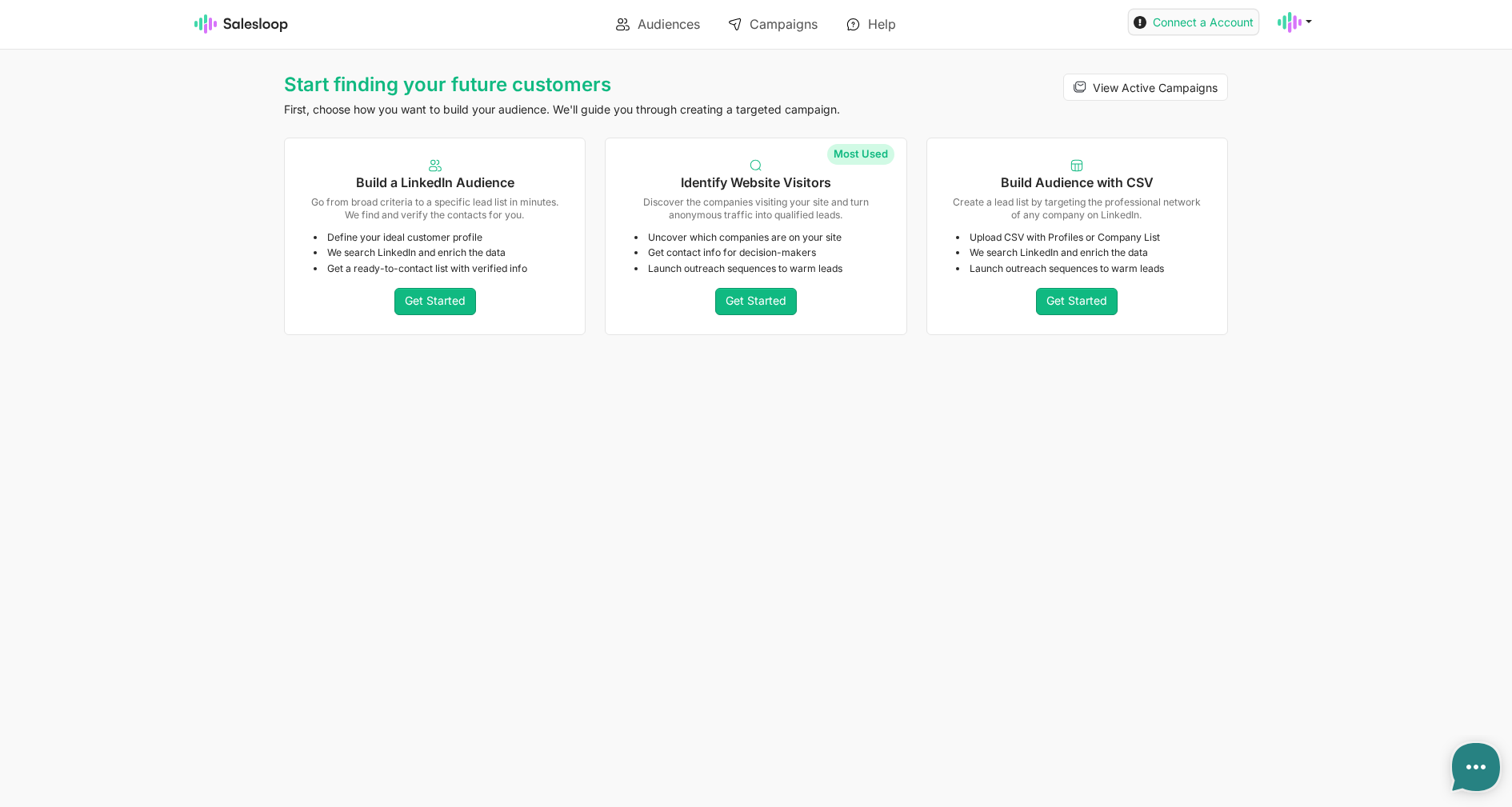
click at [1194, 27] on span "Connect a Account" at bounding box center [1203, 22] width 101 height 13
type textarea "x"
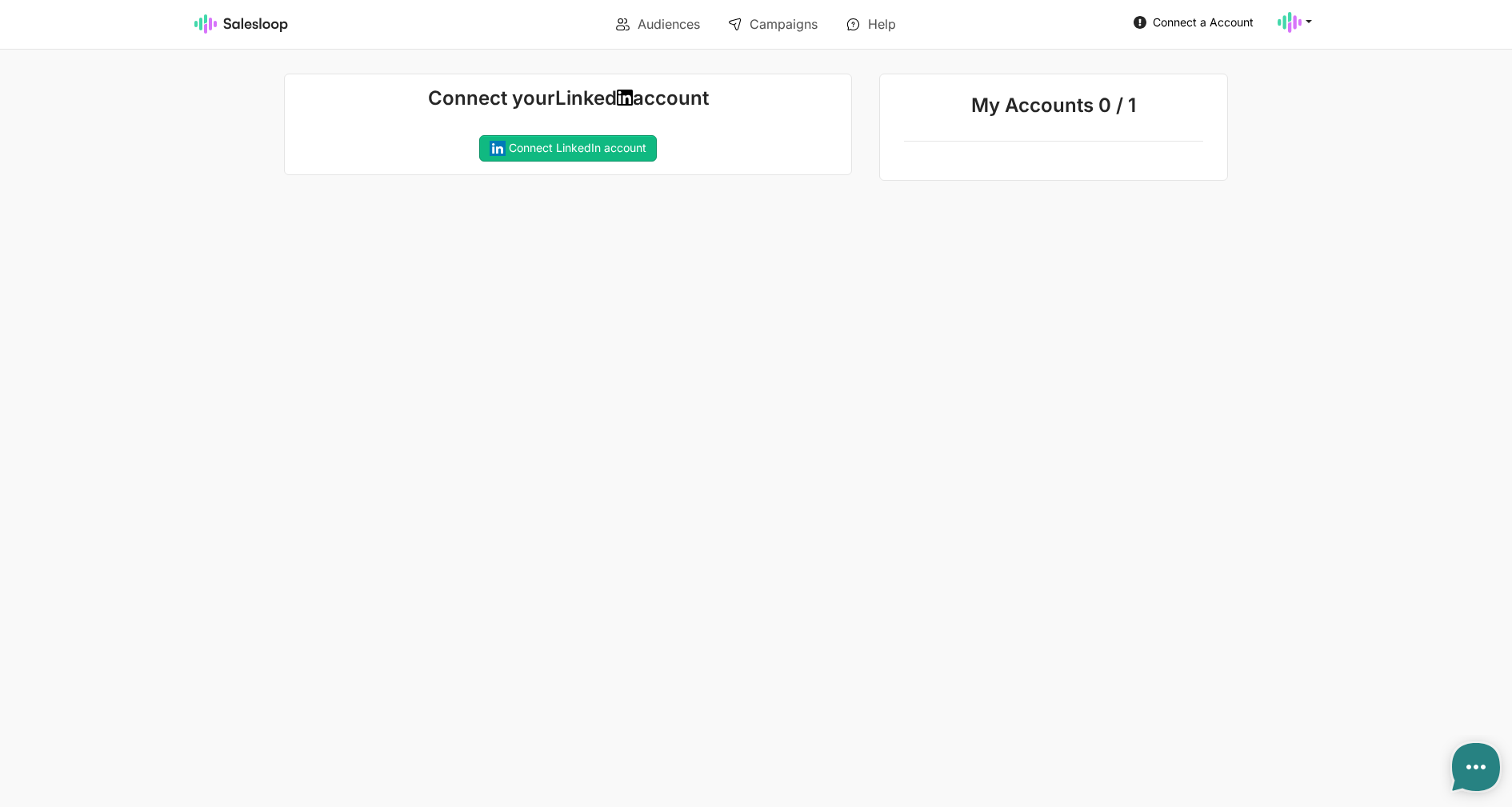
click at [0, 0] on link "Account" at bounding box center [0, 0] width 0 height 0
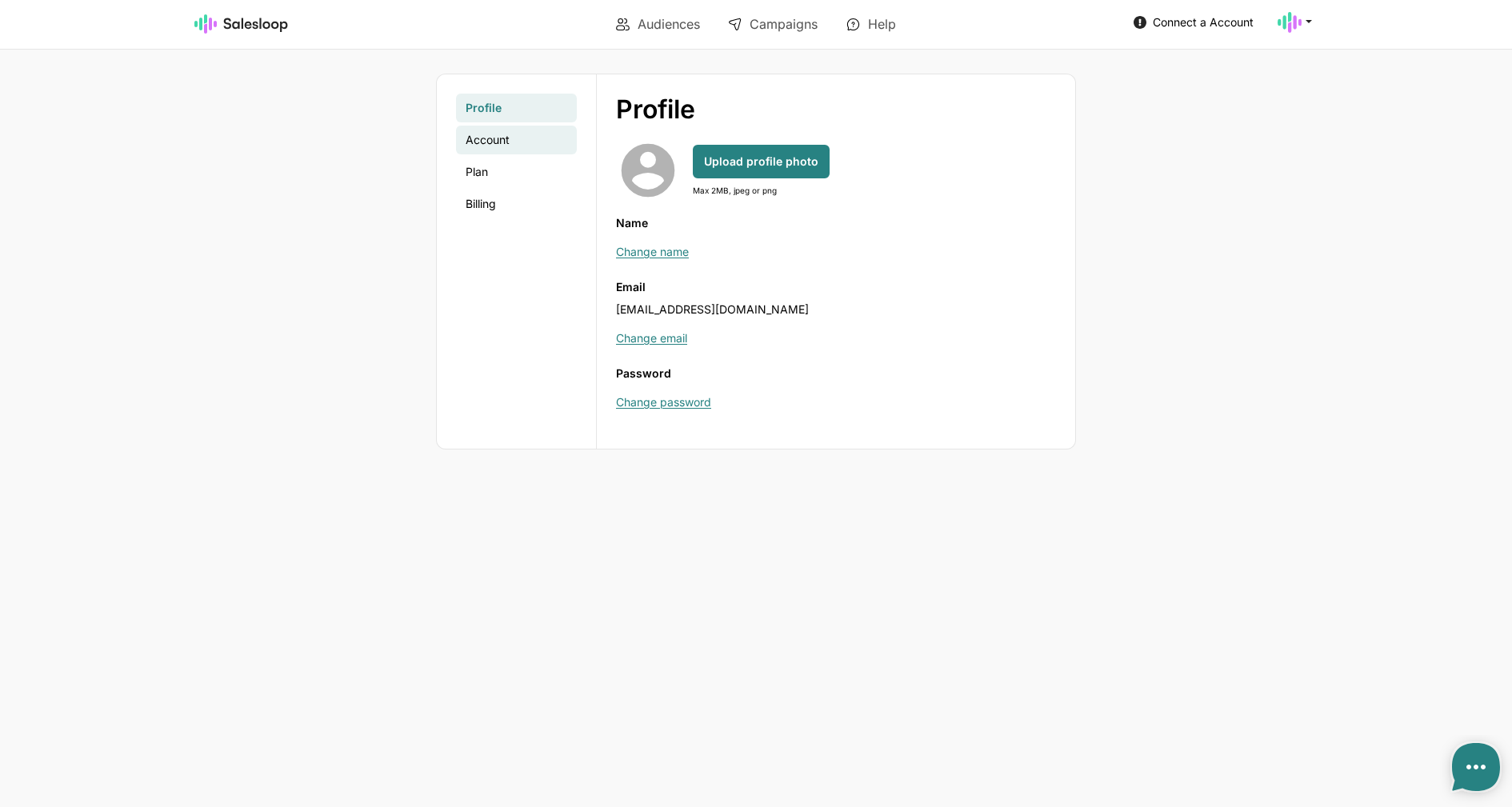
click at [511, 151] on link "Account" at bounding box center [516, 140] width 120 height 29
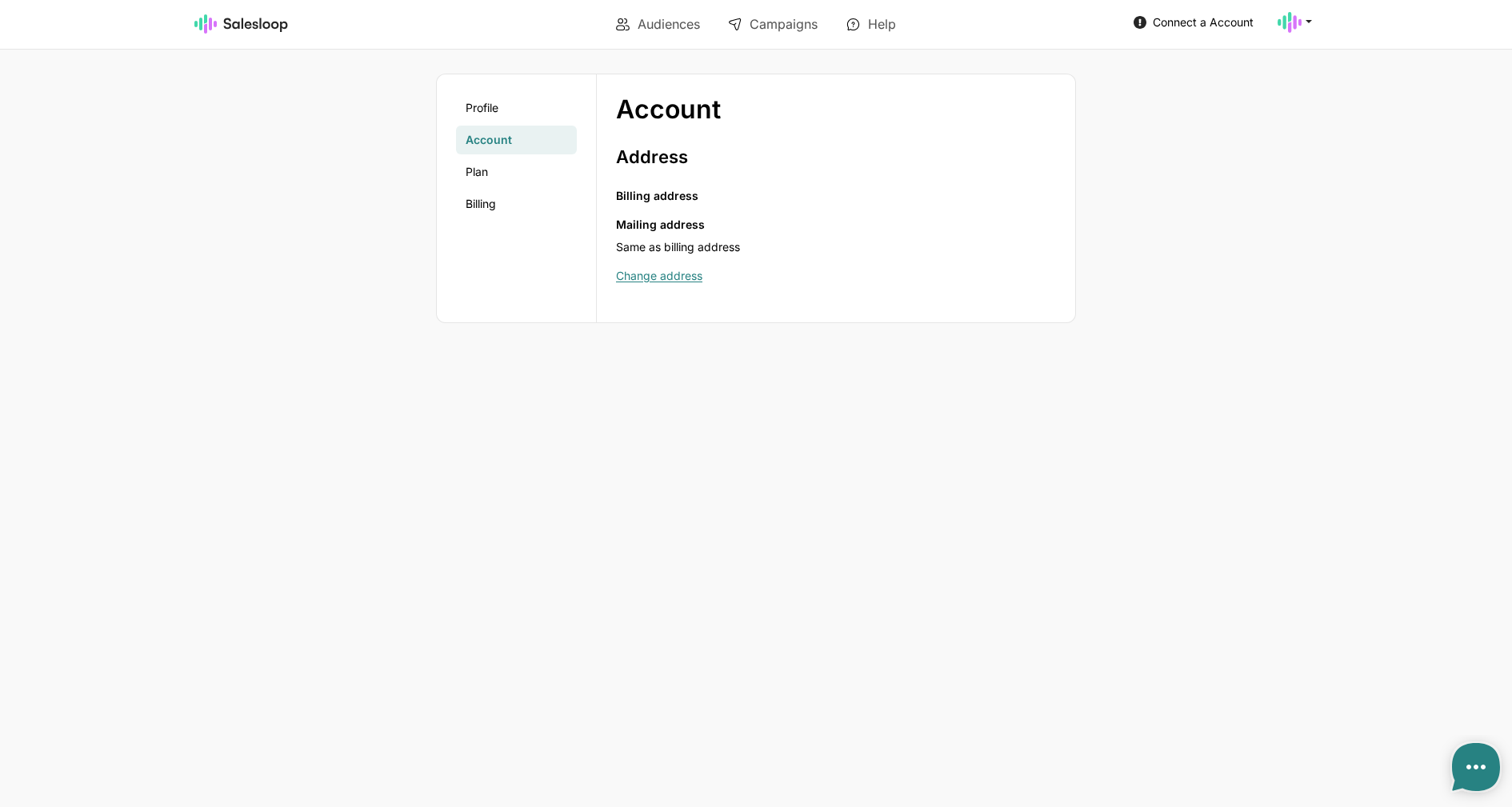
click at [505, 125] on ul "Profile Account Plan Billing" at bounding box center [516, 155] width 120 height 125
click at [506, 115] on link "Profile" at bounding box center [516, 108] width 120 height 29
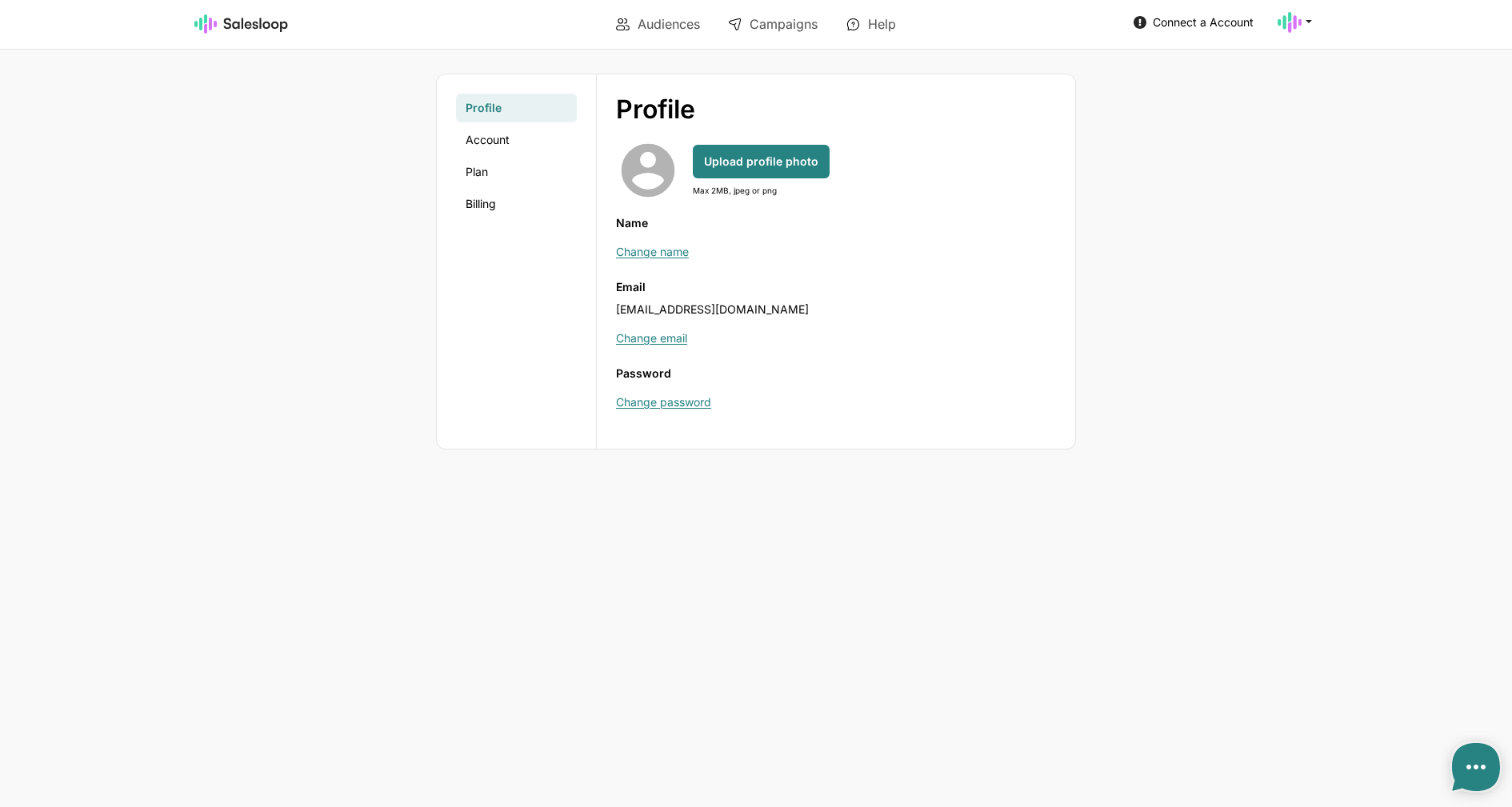
click at [690, 308] on span "[EMAIL_ADDRESS][DOMAIN_NAME]" at bounding box center [712, 308] width 192 height 13
copy label "Email"
type textarea "x"
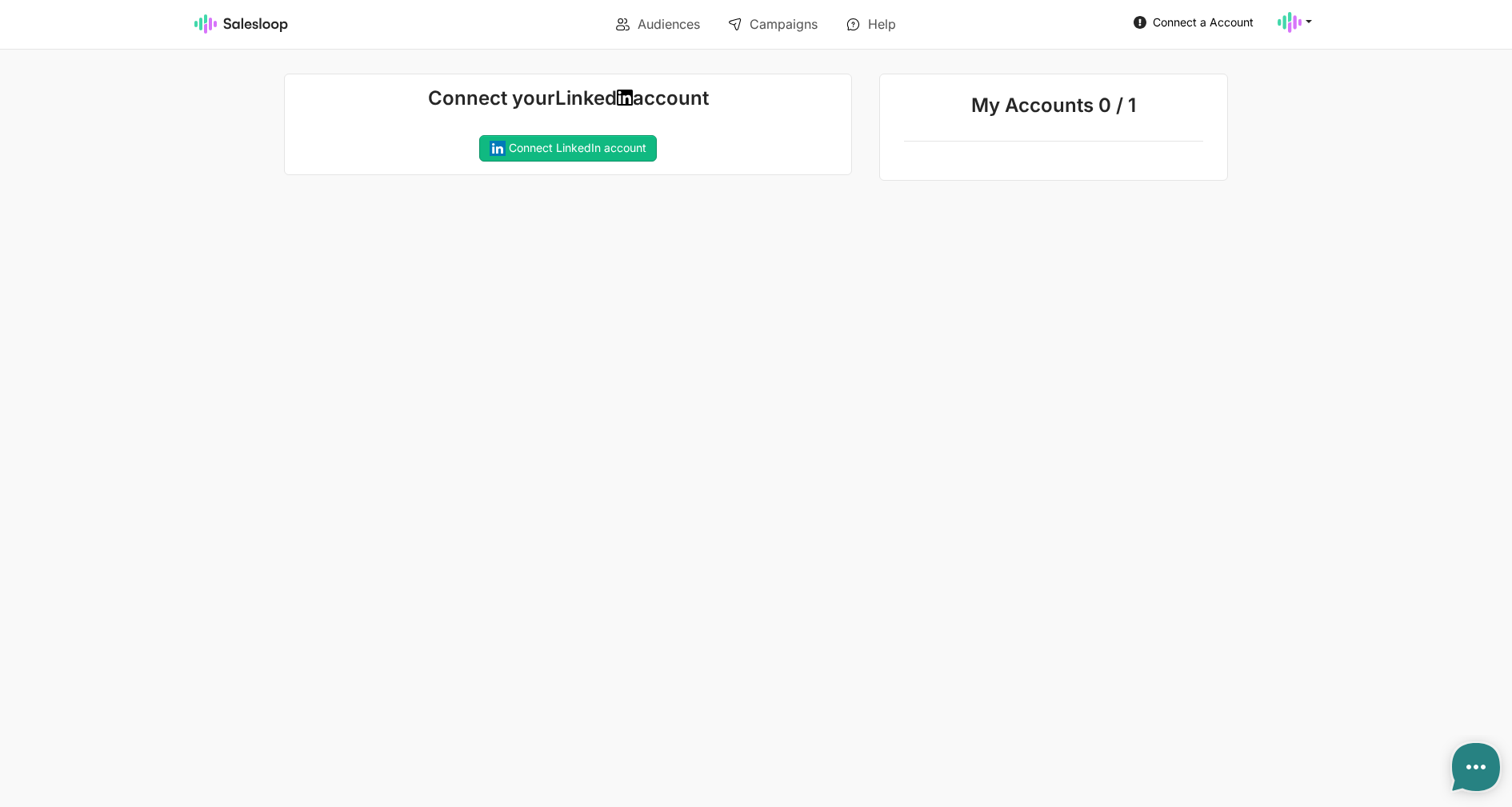
type textarea "x"
click at [667, 21] on link "Audiences" at bounding box center [658, 24] width 106 height 27
type textarea "x"
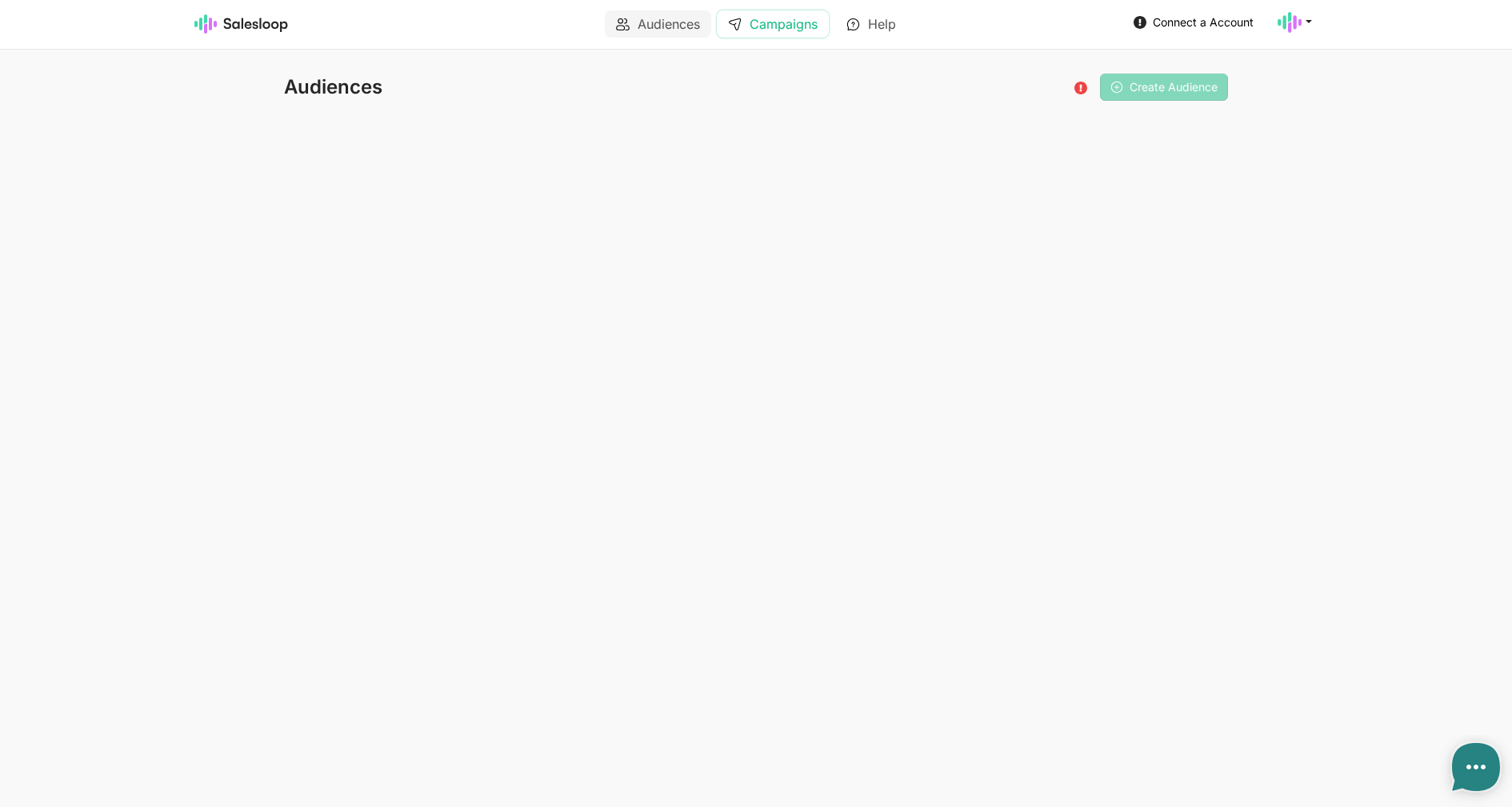
click at [787, 27] on link "Campaigns" at bounding box center [772, 24] width 112 height 27
type textarea "x"
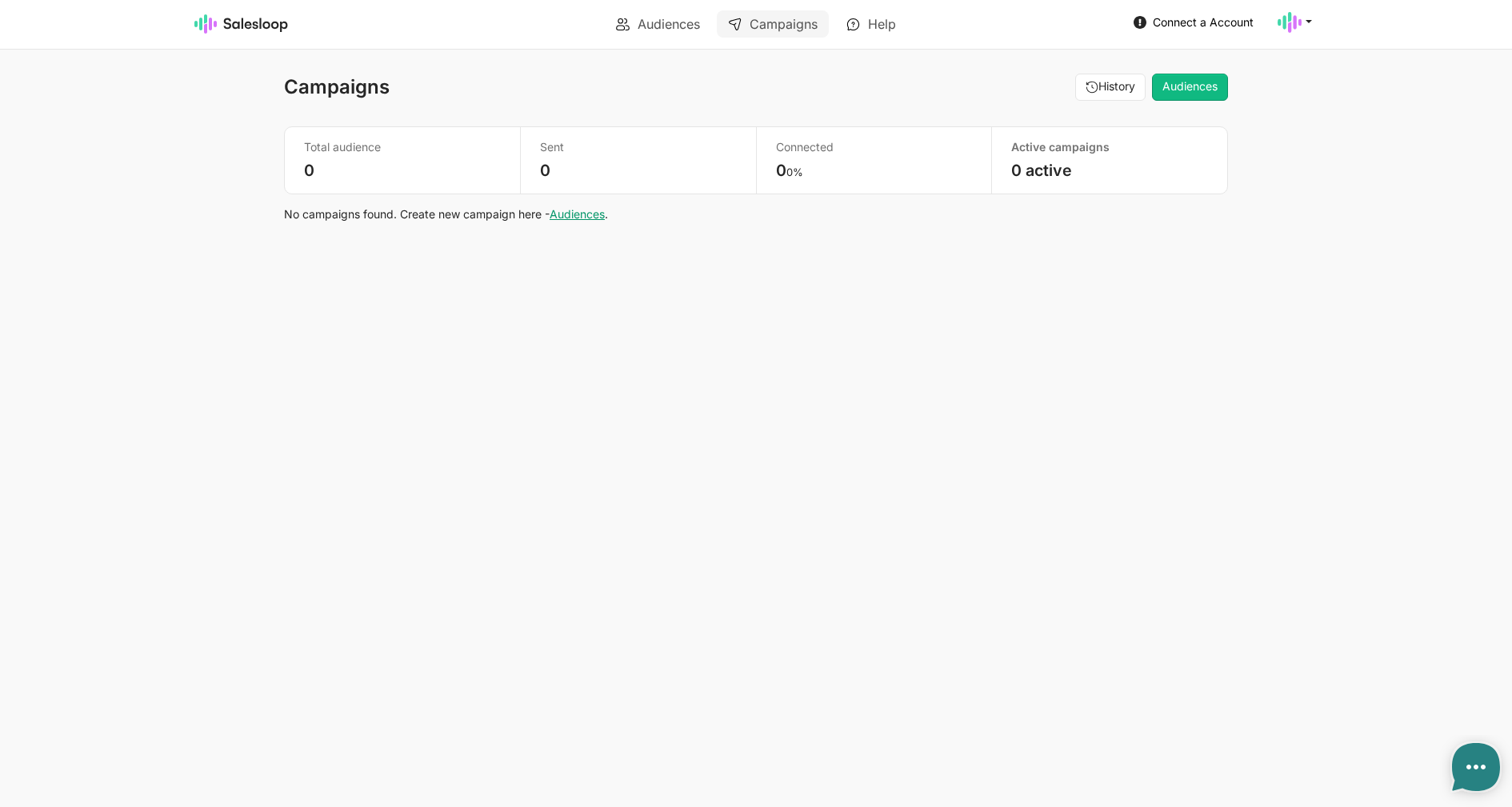
type textarea "x"
